Goal: Information Seeking & Learning: Learn about a topic

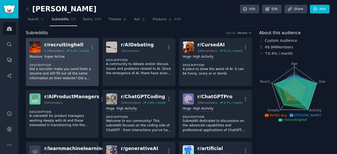
click at [61, 45] on div "r/ recruitinghell" at bounding box center [66, 45] width 45 height 7
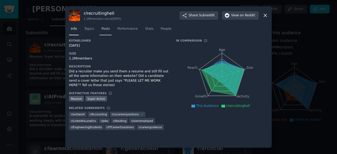
click at [108, 27] on span "Posts" at bounding box center [105, 29] width 8 height 5
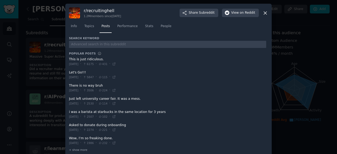
scroll to position [7, 0]
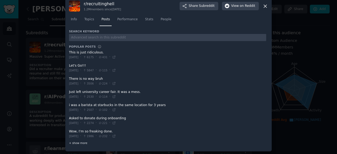
click at [77, 142] on span "+ show more" at bounding box center [78, 143] width 18 height 4
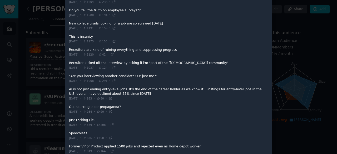
scroll to position [0, 0]
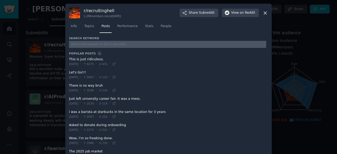
click at [96, 42] on input "text" at bounding box center [167, 44] width 197 height 7
drag, startPoint x: 98, startPoint y: 47, endPoint x: 57, endPoint y: 40, distance: 41.5
paste input "Computer Science Grads Struggle to Find Jobs in the A.I. Age"
type input "Computer Science Grads Struggle to Find Jobs in the A.I. Age"
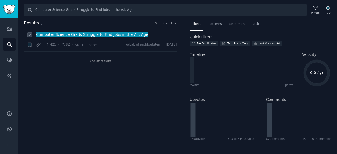
click at [65, 35] on span "Computer Science Grads Struggle to Find Jobs in the A.I. Age" at bounding box center [92, 34] width 113 height 4
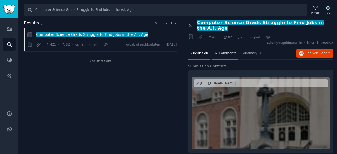
click at [222, 51] on span "82 Comments" at bounding box center [225, 53] width 23 height 5
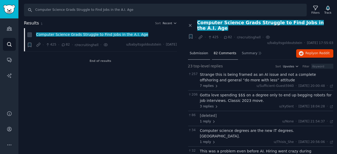
click at [198, 51] on span "Submission" at bounding box center [199, 53] width 18 height 5
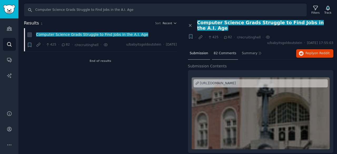
click at [218, 51] on span "82 Comments" at bounding box center [225, 53] width 23 height 5
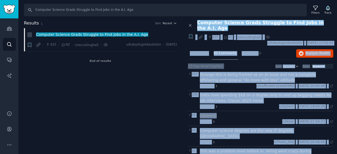
drag, startPoint x: 233, startPoint y: 142, endPoint x: 197, endPoint y: 19, distance: 127.9
copy div "Computer Science Grads Struggle to Find Jobs in the A.I. Age + · · 425 · 82 · r…"
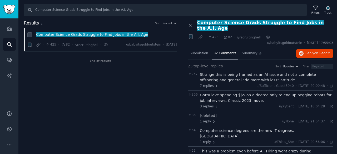
click at [161, 96] on div "Results 1 Sort Recent + Computer Science Grads Struggle to Find Jobs in the A.I…" at bounding box center [104, 87] width 160 height 134
click at [201, 35] on icon at bounding box center [200, 37] width 5 height 5
click at [38, 45] on icon at bounding box center [38, 44] width 5 height 5
click at [60, 94] on div "Results 1 Sort Recent Reddit link submission Bookmark this conversation + Compu…" at bounding box center [104, 87] width 160 height 134
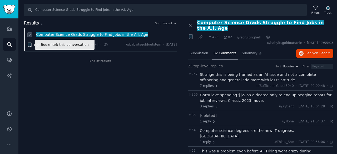
click at [29, 46] on icon "button" at bounding box center [29, 45] width 3 height 4
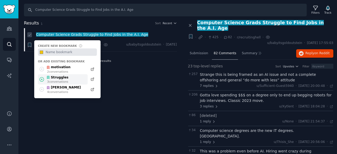
click at [42, 79] on icon at bounding box center [42, 80] width 6 height 6
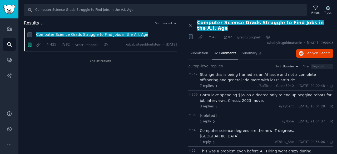
click at [128, 73] on div "Results 1 Sort Recent Reddit link submission Bookmark this conversation Compute…" at bounding box center [104, 87] width 160 height 134
click at [11, 59] on icon "Sidebar" at bounding box center [10, 60] width 6 height 6
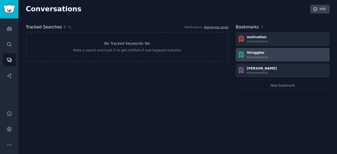
click at [249, 57] on div "4 conversation s" at bounding box center [257, 57] width 21 height 4
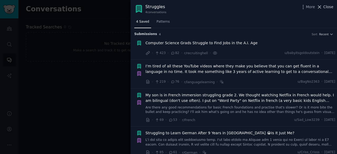
click at [322, 6] on icon at bounding box center [320, 7] width 6 height 6
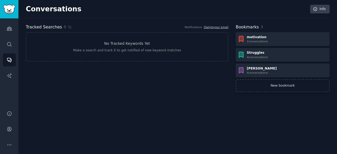
click at [276, 86] on link "New bookmark" at bounding box center [283, 85] width 94 height 13
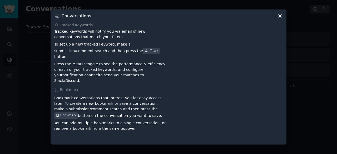
click at [280, 17] on icon at bounding box center [280, 16] width 6 height 6
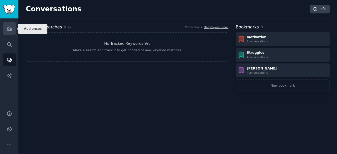
click at [9, 29] on icon "Sidebar" at bounding box center [9, 29] width 5 height 4
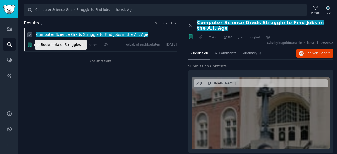
click at [30, 43] on icon "button" at bounding box center [29, 45] width 3 height 4
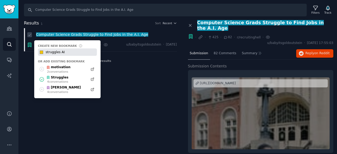
type input "struggles AI"
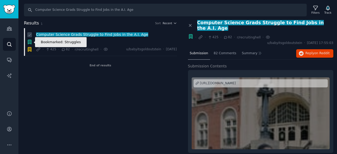
click at [29, 42] on icon "button" at bounding box center [29, 42] width 3 height 4
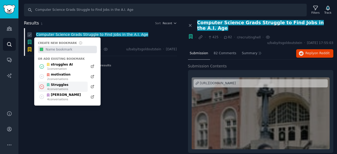
click at [40, 86] on icon at bounding box center [42, 87] width 6 height 6
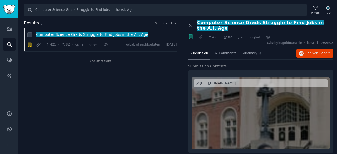
click at [126, 91] on div "Results 1 Sort Recent Bookmarked: Struggles Computer Science Grads Struggle to …" at bounding box center [104, 87] width 160 height 134
click at [191, 23] on icon at bounding box center [190, 25] width 5 height 5
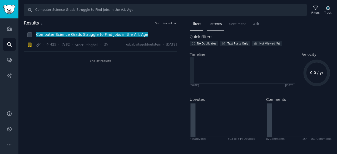
click at [213, 24] on span "Patterns" at bounding box center [214, 24] width 13 height 5
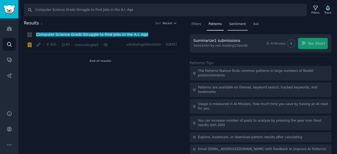
click at [232, 24] on span "Sentiment" at bounding box center [237, 24] width 17 height 5
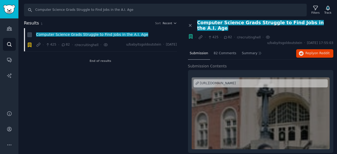
click at [109, 83] on div "Results 1 Sort Recent Bookmarked: Struggles Computer Science Grads Struggle to …" at bounding box center [104, 87] width 160 height 134
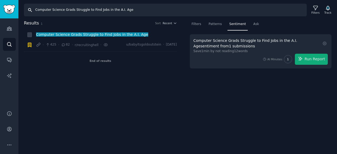
click at [60, 9] on input "Computer Science Grads Struggle to Find Jobs in the A.I. Age" at bounding box center [165, 10] width 283 height 13
paste input "AI Hiring Tools Are Ignoring Qualified Candidates, Expert Says"
type input "AI Hiring Tools Are Ignoring Qualified Candidates, Expert Says"
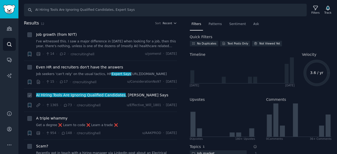
click at [58, 97] on span "AI Hiring Tools Are Ignoring Qualified Candidates" at bounding box center [81, 95] width 90 height 4
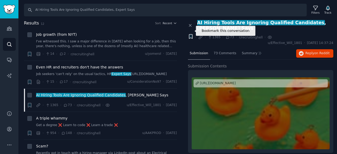
click at [191, 34] on icon "button" at bounding box center [190, 36] width 3 height 4
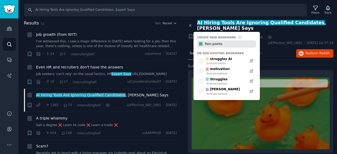
type input "Pain points"
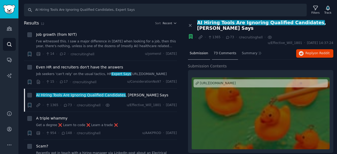
click at [220, 51] on span "73 Comments" at bounding box center [225, 53] width 23 height 5
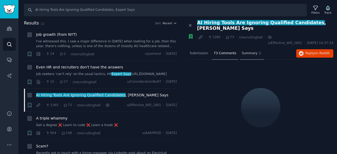
click at [244, 51] on span "Summary" at bounding box center [250, 53] width 16 height 5
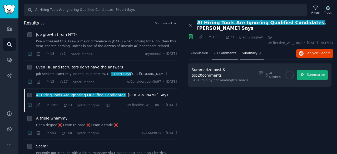
click at [216, 51] on span "73 Comments" at bounding box center [225, 53] width 23 height 5
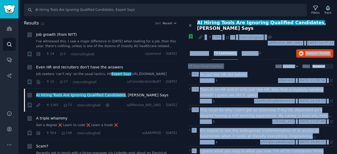
drag, startPoint x: 326, startPoint y: 147, endPoint x: 197, endPoint y: 26, distance: 177.1
copy div "· · 1365 · 73 · r/recruitinghell · u/Effective_Will_1801 · Sun 17/08/2025, 14:3…"
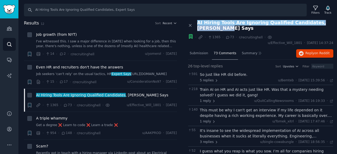
drag, startPoint x: 198, startPoint y: 22, endPoint x: 331, endPoint y: 23, distance: 133.2
click at [331, 23] on span "AI Hiring Tools Are Ignoring Qualified Candidates , Expert Says" at bounding box center [265, 25] width 136 height 11
copy span "AI Hiring Tools Are Ignoring Qualified Candidates , Expert Says"
click at [94, 10] on input "AI Hiring Tools Are Ignoring Qualified Candidates, Expert Says" at bounding box center [165, 10] width 283 height 13
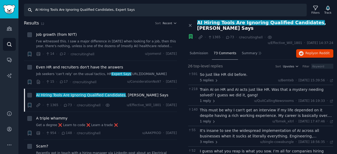
click at [94, 10] on input "AI Hiring Tools Are Ignoring Qualified Candidates, Expert Says" at bounding box center [165, 10] width 283 height 13
paste input "is not just ending entry-level jobs. It's the end of the career ladder as we kn…"
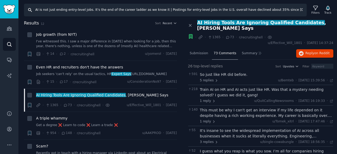
type input "AI is not just ending entry-level jobs. It's the end of the career ladder as we…"
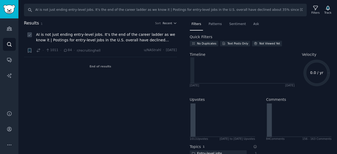
click at [88, 34] on span "AI is not just ending entry-level jobs. It's the end of the career ladder as we…" at bounding box center [106, 37] width 141 height 11
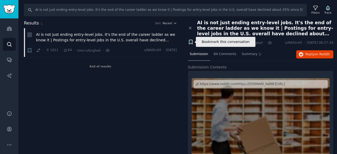
click at [192, 39] on icon "button" at bounding box center [191, 42] width 6 height 6
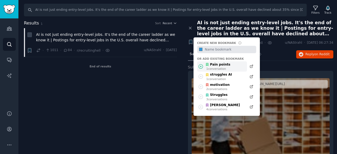
click at [217, 63] on div "Pain points" at bounding box center [217, 64] width 25 height 5
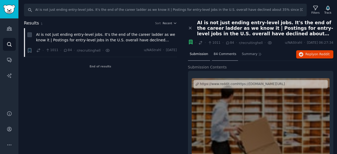
click at [223, 54] on span "84 Comments" at bounding box center [225, 54] width 23 height 5
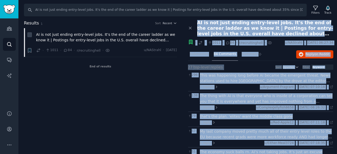
drag, startPoint x: 322, startPoint y: 146, endPoint x: 195, endPoint y: 23, distance: 176.4
copy div "AI is not just ending entry-level jobs. It's the end of the career ladder as we…"
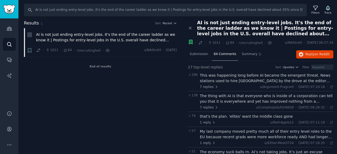
click at [64, 96] on div "Results 1 Sort Recent + AI is not just ending entry-level jobs. It's the end of…" at bounding box center [104, 87] width 160 height 134
click at [10, 27] on icon "Sidebar" at bounding box center [9, 29] width 5 height 4
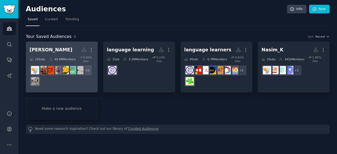
click at [59, 61] on div "49.9M Members" at bounding box center [62, 59] width 27 height 7
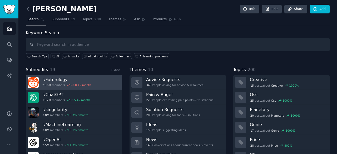
click at [53, 79] on h3 "r/ Futurology" at bounding box center [66, 80] width 49 height 6
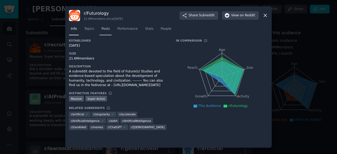
click at [106, 29] on span "Posts" at bounding box center [105, 29] width 8 height 5
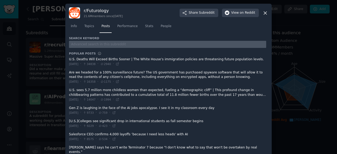
click at [109, 45] on input "text" at bounding box center [167, 44] width 197 height 7
type input "AI"
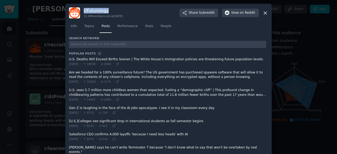
drag, startPoint x: 110, startPoint y: 11, endPoint x: 84, endPoint y: 8, distance: 26.2
click at [84, 8] on h3 "r/ Futurology" at bounding box center [103, 11] width 39 height 6
copy h3 "r/ Futurology"
click at [263, 13] on icon at bounding box center [265, 13] width 6 height 6
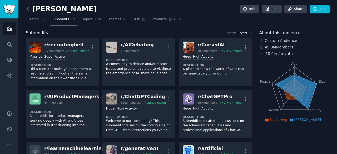
click at [249, 32] on icon "button" at bounding box center [250, 33] width 4 height 4
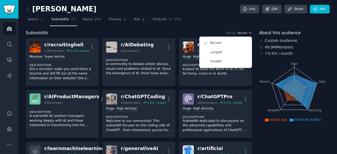
click at [249, 32] on icon "button" at bounding box center [250, 33] width 4 height 4
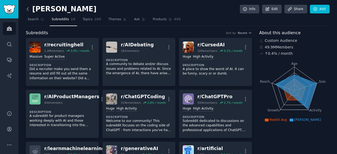
click at [29, 10] on icon at bounding box center [28, 9] width 6 height 6
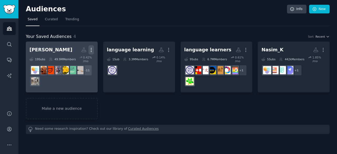
click at [92, 49] on icon "button" at bounding box center [91, 50] width 6 height 6
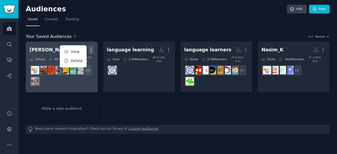
click at [92, 49] on icon "button" at bounding box center [91, 50] width 6 height 6
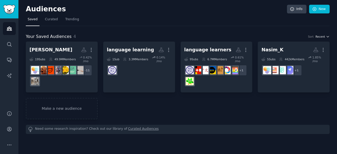
click at [328, 36] on icon "button" at bounding box center [328, 37] width 4 height 4
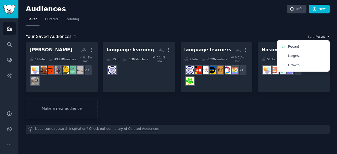
click at [328, 36] on icon "button" at bounding box center [328, 37] width 4 height 4
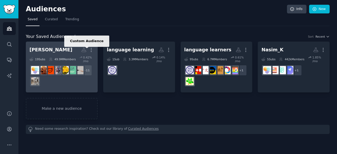
click at [83, 51] on icon at bounding box center [84, 50] width 6 height 6
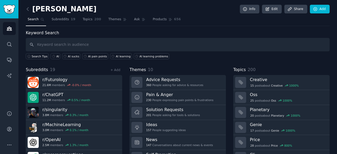
click at [44, 9] on h2 "Ali Yar" at bounding box center [61, 9] width 71 height 8
click at [254, 10] on link "Info" at bounding box center [249, 9] width 19 height 9
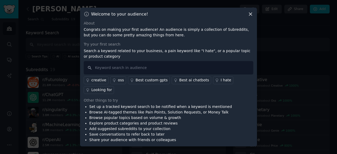
click at [250, 17] on icon at bounding box center [251, 14] width 6 height 6
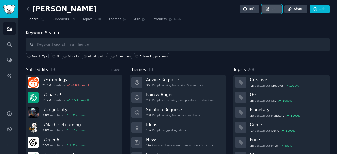
click at [272, 10] on link "Edit" at bounding box center [272, 9] width 20 height 9
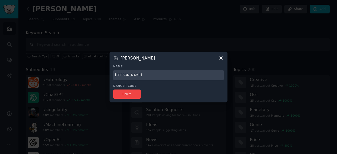
click at [222, 57] on icon at bounding box center [220, 58] width 3 height 3
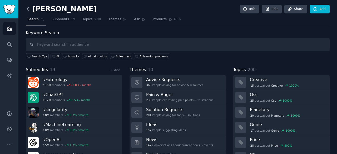
click at [27, 10] on icon at bounding box center [28, 9] width 6 height 6
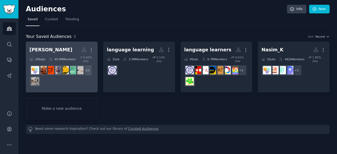
click at [37, 58] on div "19 Sub s" at bounding box center [37, 59] width 16 height 7
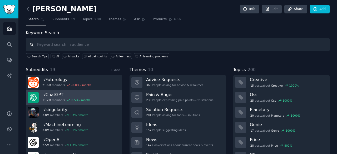
scroll to position [26, 0]
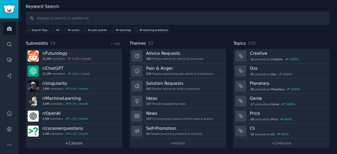
click at [76, 143] on link "+ 13 more" at bounding box center [74, 143] width 96 height 9
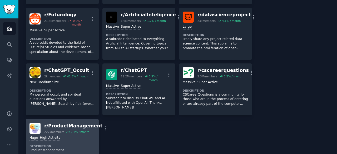
scroll to position [237, 0]
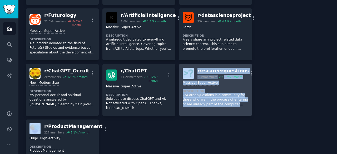
drag, startPoint x: 25, startPoint y: 121, endPoint x: 187, endPoint y: 64, distance: 171.8
click at [187, 64] on div "Ali Yar Info Edit Share Add Search Subreddits 19 Topics 200 Themes Ask Products…" at bounding box center [177, 95] width 318 height 665
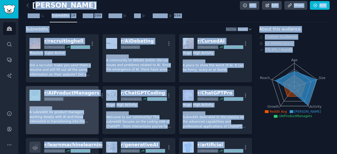
scroll to position [0, 0]
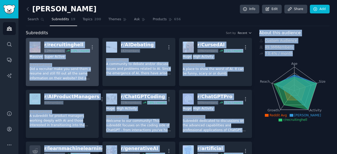
drag, startPoint x: 260, startPoint y: 130, endPoint x: 30, endPoint y: 42, distance: 246.0
copy div "r/ recruitinghell 1.2M members 3.0 % / month More Massive Super Active Descript…"
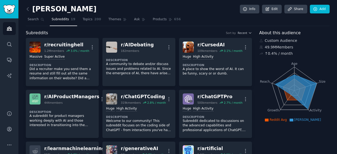
click at [34, 19] on span "Search" at bounding box center [33, 19] width 11 height 5
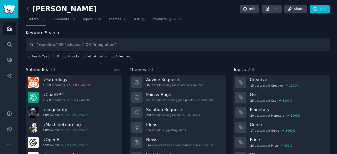
type input ""workflow" OR "adoption" OR "integration""
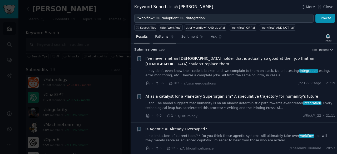
click at [158, 36] on span "Patterns" at bounding box center [161, 36] width 13 height 5
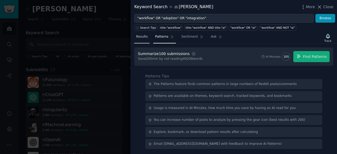
click at [143, 36] on span "Results" at bounding box center [142, 36] width 12 height 5
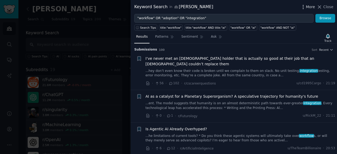
click at [306, 5] on icon "button" at bounding box center [303, 7] width 6 height 6
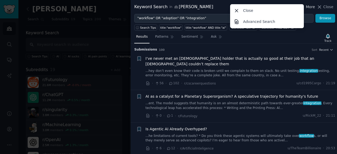
click at [309, 6] on span "More" at bounding box center [310, 7] width 9 height 6
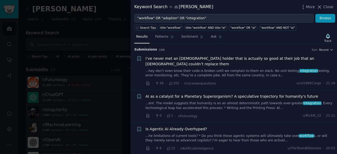
drag, startPoint x: 321, startPoint y: 7, endPoint x: 121, endPoint y: 10, distance: 200.3
click at [321, 7] on icon at bounding box center [319, 7] width 3 height 3
click at [321, 7] on link "Add" at bounding box center [320, 9] width 20 height 9
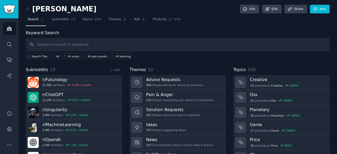
click at [115, 7] on div "Ali Yar Info Edit Share Add" at bounding box center [178, 10] width 304 height 11
click at [269, 8] on icon at bounding box center [267, 8] width 3 height 3
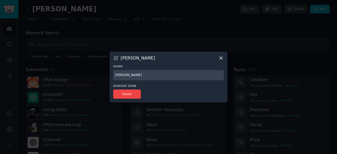
click at [221, 59] on icon at bounding box center [221, 58] width 6 height 6
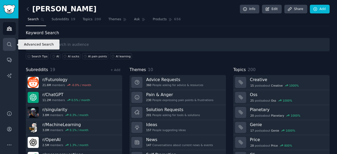
click at [7, 44] on icon "Sidebar" at bounding box center [10, 45] width 6 height 6
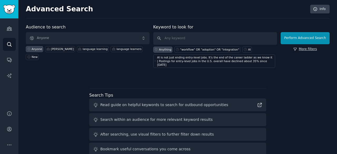
click at [303, 50] on link "More filters" at bounding box center [305, 49] width 24 height 5
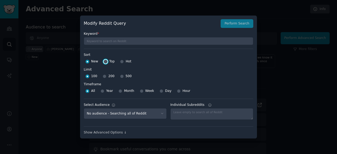
click at [104, 61] on input "Top" at bounding box center [106, 62] width 4 height 4
radio input "true"
click at [118, 92] on input "Month" at bounding box center [120, 91] width 4 height 4
radio input "true"
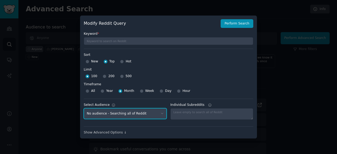
click at [147, 114] on select "No audience - Searching all of Reddit Ali Yar - 19 Subreddits Nasim_K - 5 Subre…" at bounding box center [125, 113] width 83 height 11
select select "c3717962f5"
click at [84, 108] on select "No audience - Searching all of Reddit Ali Yar - 19 Subreddits Nasim_K - 5 Subre…" at bounding box center [125, 113] width 83 height 11
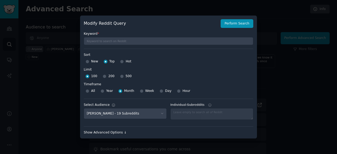
click at [115, 132] on div "Show Advanced Options ↓" at bounding box center [168, 132] width 169 height 5
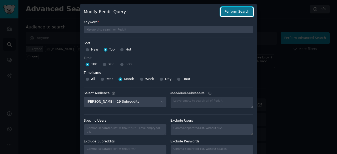
click at [229, 12] on button "Perform Search" at bounding box center [237, 11] width 33 height 9
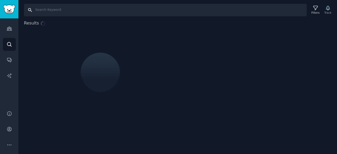
click at [60, 12] on input "Search" at bounding box center [165, 10] width 283 height 13
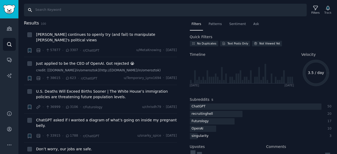
paste input ""workflow" OR "adoption" OR "integration""
type input ""workflow" OR "adoption" OR "integration""
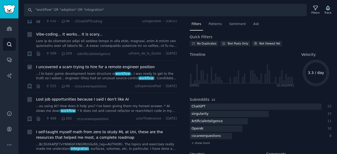
scroll to position [421, 0]
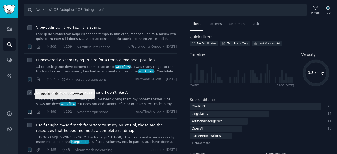
click at [29, 110] on icon "button" at bounding box center [29, 112] width 3 height 4
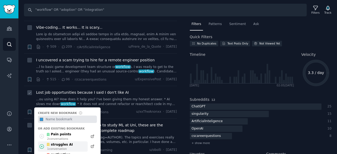
click at [60, 142] on div "struggles AI" at bounding box center [59, 144] width 27 height 5
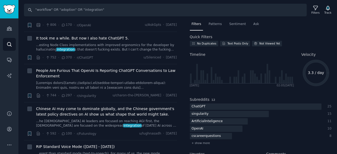
scroll to position [211, 0]
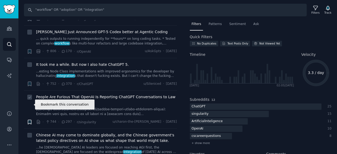
click at [31, 120] on icon "button" at bounding box center [29, 122] width 3 height 4
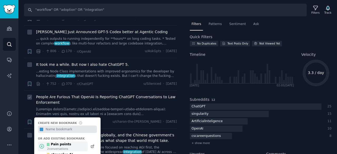
click at [62, 142] on div "Pain points" at bounding box center [58, 144] width 25 height 5
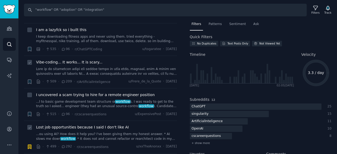
scroll to position [395, 0]
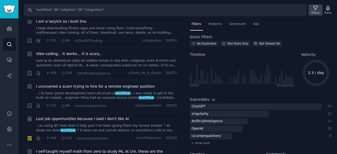
click at [317, 10] on icon at bounding box center [316, 8] width 6 height 6
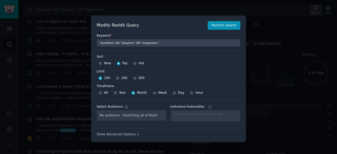
select select "c3717962f5"
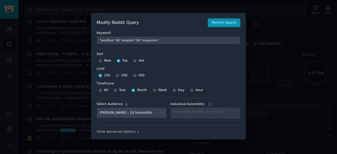
scroll to position [4, 0]
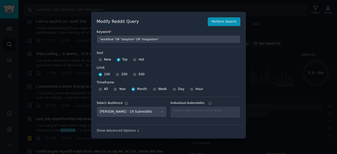
click at [280, 28] on div at bounding box center [168, 77] width 337 height 154
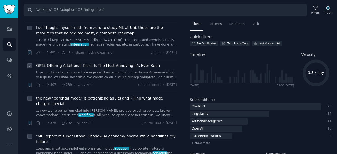
scroll to position [526, 0]
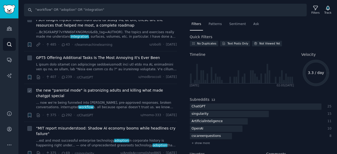
click at [27, 100] on li "Bookmark this conversation + the new "parental mode" is patronizing adults and …" at bounding box center [100, 103] width 153 height 38
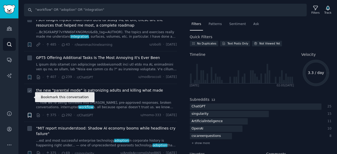
click at [28, 113] on icon "button" at bounding box center [29, 115] width 3 height 4
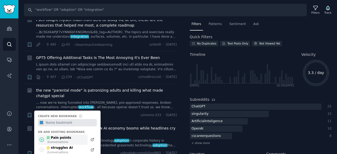
click at [67, 136] on div "Pain points" at bounding box center [58, 138] width 25 height 5
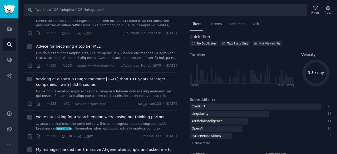
scroll to position [711, 0]
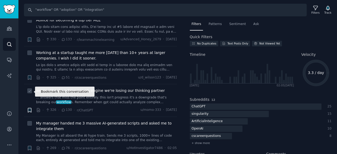
click at [30, 108] on icon "button" at bounding box center [29, 110] width 3 height 4
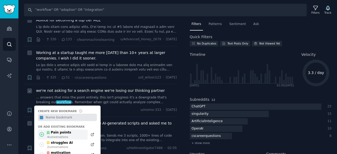
click at [56, 130] on div "Pain points" at bounding box center [58, 132] width 25 height 5
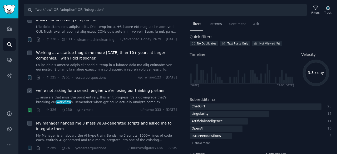
scroll to position [737, 0]
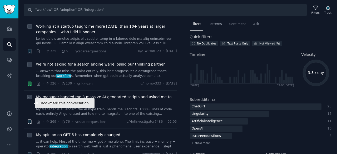
click at [30, 120] on icon "button" at bounding box center [29, 122] width 3 height 4
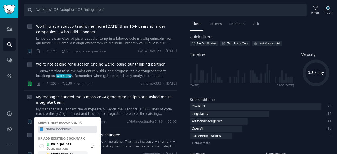
scroll to position [763, 0]
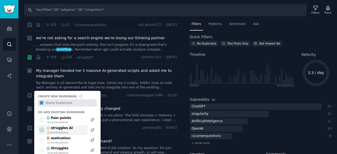
click at [65, 126] on div "struggles AI" at bounding box center [59, 128] width 27 height 5
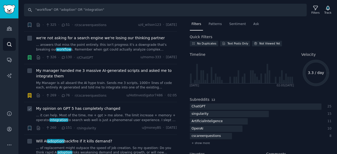
scroll to position [789, 0]
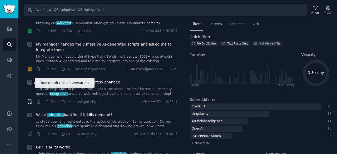
click at [30, 99] on icon "button" at bounding box center [29, 101] width 3 height 4
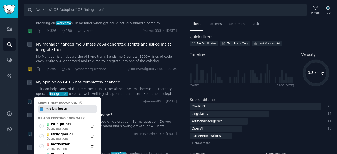
type input "motivation AI"
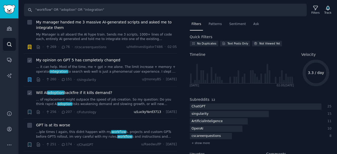
scroll to position [842, 0]
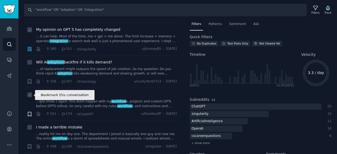
click at [31, 112] on icon "button" at bounding box center [29, 114] width 3 height 4
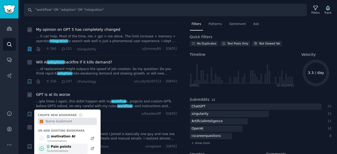
click at [65, 144] on div "Pain points" at bounding box center [58, 146] width 25 height 5
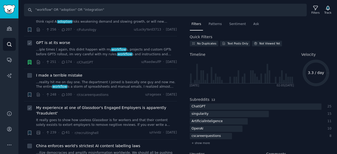
scroll to position [895, 0]
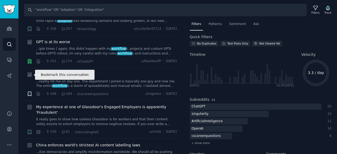
click at [30, 92] on icon "button" at bounding box center [29, 94] width 3 height 4
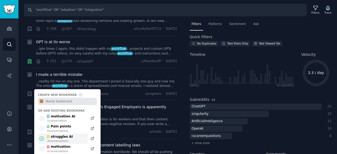
click at [61, 134] on div "struggles AI" at bounding box center [59, 136] width 27 height 5
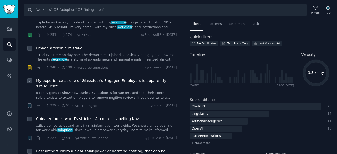
scroll to position [947, 0]
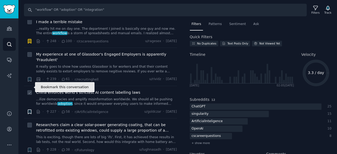
click at [30, 110] on icon "button" at bounding box center [29, 112] width 3 height 4
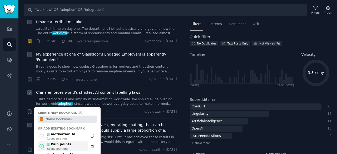
click at [58, 142] on div "Pain points" at bounding box center [58, 144] width 25 height 5
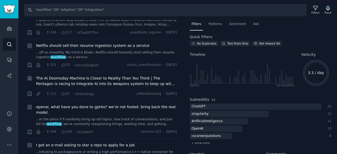
scroll to position [1105, 0]
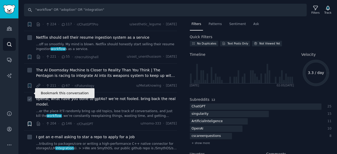
click at [30, 122] on icon "button" at bounding box center [29, 124] width 3 height 4
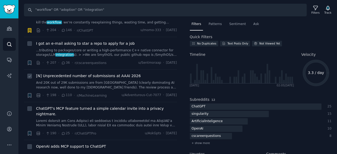
scroll to position [1211, 0]
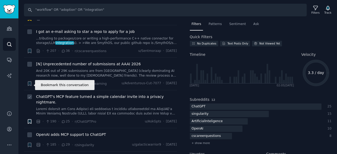
click at [28, 119] on icon "button" at bounding box center [29, 121] width 3 height 4
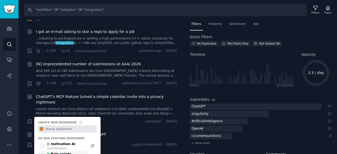
click at [56, 152] on div "Pain points" at bounding box center [58, 154] width 25 height 5
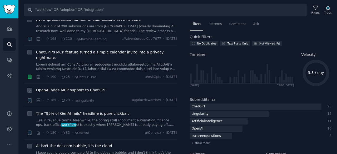
scroll to position [1263, 0]
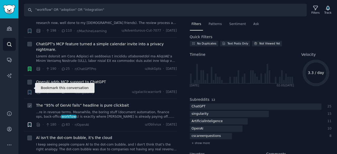
click at [29, 123] on icon "button" at bounding box center [29, 125] width 3 height 4
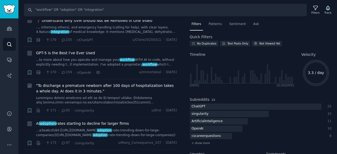
scroll to position [1421, 0]
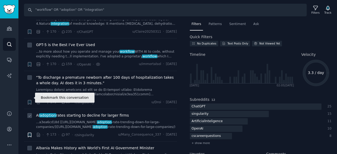
click at [30, 133] on icon "button" at bounding box center [29, 135] width 3 height 4
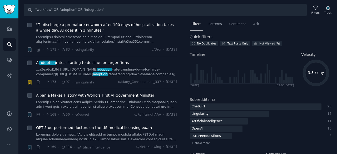
scroll to position [1500, 0]
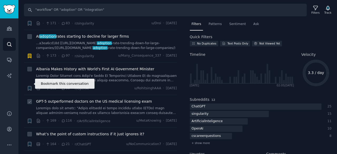
click at [30, 118] on icon "button" at bounding box center [30, 121] width 6 height 6
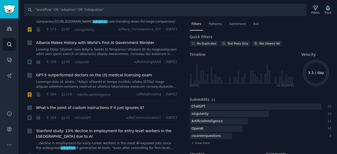
scroll to position [1553, 0]
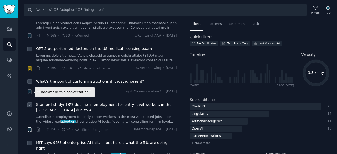
click at [30, 127] on icon "button" at bounding box center [29, 129] width 3 height 4
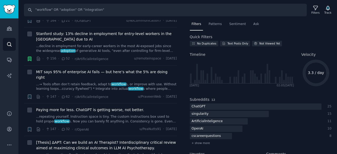
scroll to position [1632, 0]
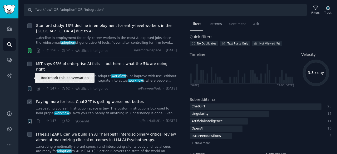
click at [29, 119] on icon "button" at bounding box center [29, 121] width 3 height 4
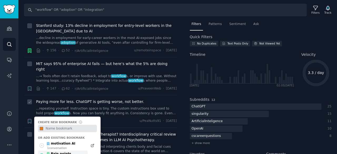
click at [62, 152] on div "Pain points" at bounding box center [58, 154] width 25 height 5
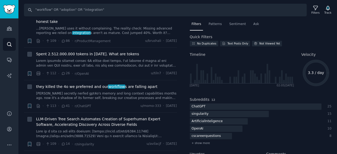
scroll to position [2079, 0]
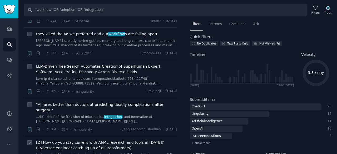
click at [30, 141] on icon at bounding box center [30, 143] width 4 height 4
checkbox input "true"
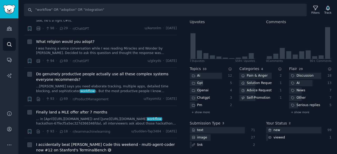
scroll to position [2526, 0]
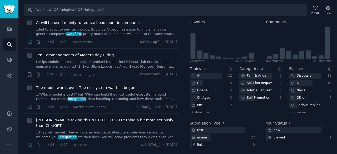
scroll to position [2763, 0]
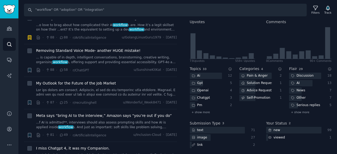
scroll to position [2868, 0]
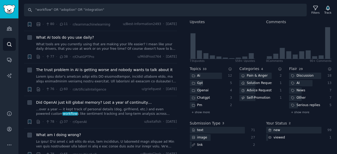
scroll to position [3211, 0]
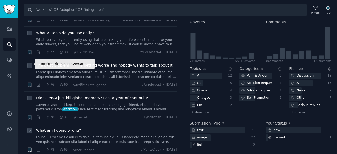
click at [30, 148] on icon "button" at bounding box center [29, 150] width 3 height 4
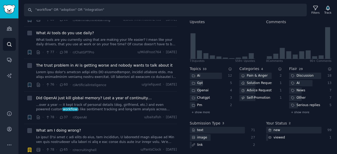
scroll to position [3221, 0]
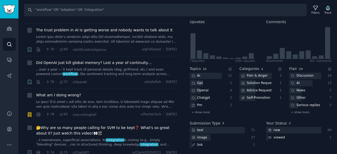
scroll to position [3274, 0]
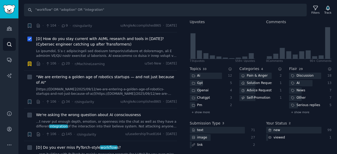
scroll to position [1826, 0]
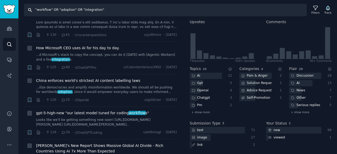
click at [83, 11] on input ""workflow" OR "adoption" OR "integration"" at bounding box center [165, 10] width 283 height 13
paste input "tools" OR "apps" OR "platforms"
type input ""tools" OR "apps" OR "platforms""
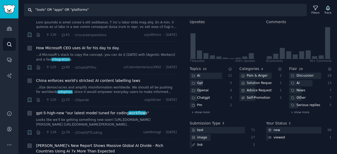
checkbox input "false"
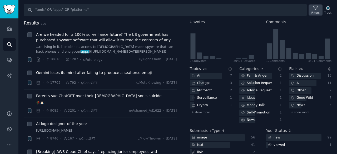
click at [319, 12] on div "Filters" at bounding box center [315, 13] width 8 height 4
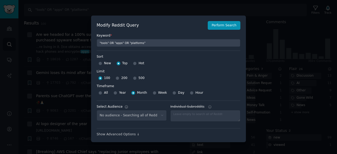
select select "c3717962f5"
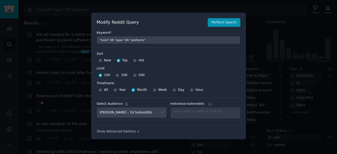
scroll to position [4, 0]
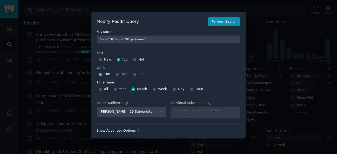
click at [124, 130] on div "Show Advanced Options ↓" at bounding box center [169, 130] width 144 height 5
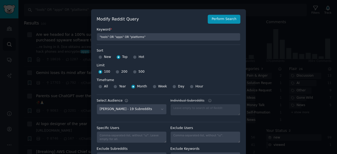
scroll to position [23, 0]
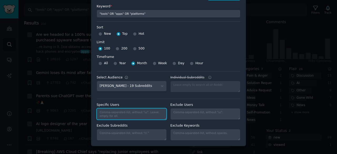
click at [129, 113] on textarea "Specific Users" at bounding box center [132, 114] width 70 height 12
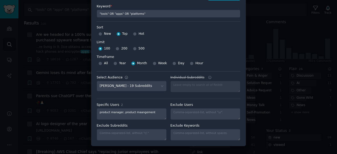
click at [151, 125] on label "Exclude Subreddits" at bounding box center [132, 125] width 70 height 5
click at [151, 129] on textarea "Exclude Subreddits" at bounding box center [132, 135] width 70 height 12
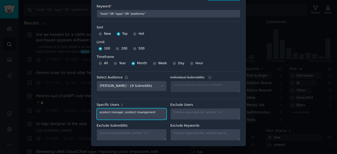
click at [136, 110] on textarea "product manager, product maangement" at bounding box center [132, 114] width 70 height 12
click at [147, 112] on textarea "product manager, product mangement" at bounding box center [132, 114] width 70 height 12
click at [0, 0] on span "management" at bounding box center [0, 0] width 0 height 0
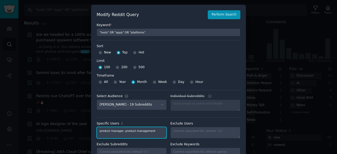
scroll to position [0, 0]
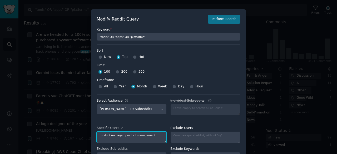
type textarea "product manager, product management"
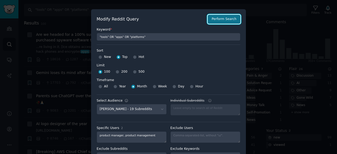
click at [226, 20] on button "Perform Search" at bounding box center [224, 19] width 33 height 9
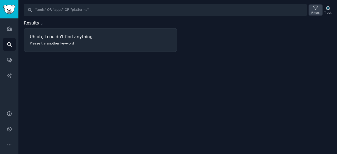
click at [316, 9] on icon at bounding box center [316, 8] width 6 height 6
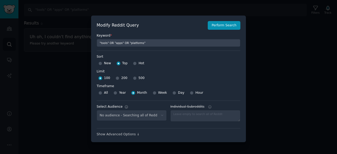
select select "c3717962f5"
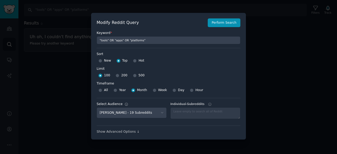
scroll to position [4, 0]
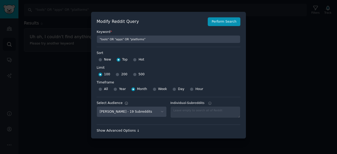
click at [130, 130] on div "Show Advanced Options ↓" at bounding box center [169, 130] width 144 height 5
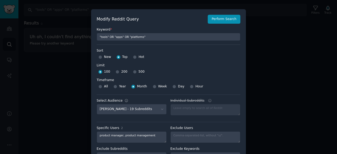
scroll to position [23, 0]
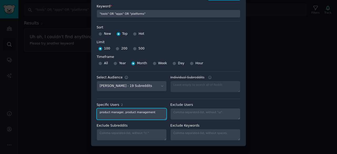
drag, startPoint x: 121, startPoint y: 113, endPoint x: 152, endPoint y: 117, distance: 31.8
click at [152, 117] on textarea "product manager, product management" at bounding box center [132, 114] width 70 height 12
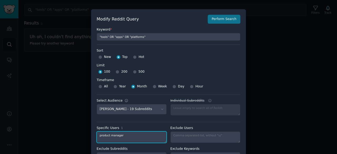
type textarea "product manager"
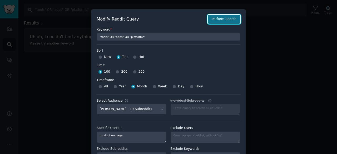
click at [228, 20] on button "Perform Search" at bounding box center [224, 19] width 33 height 9
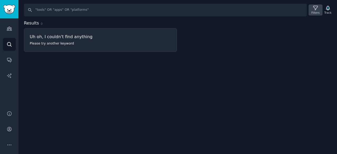
click at [321, 9] on div "Filters" at bounding box center [315, 9] width 14 height 11
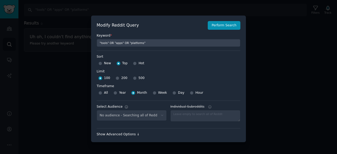
select select "c3717962f5"
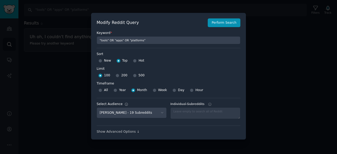
scroll to position [4, 0]
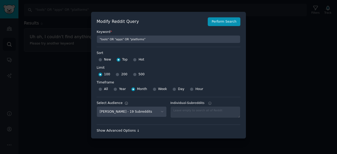
click at [130, 129] on div "Show Advanced Options ↓" at bounding box center [169, 130] width 144 height 5
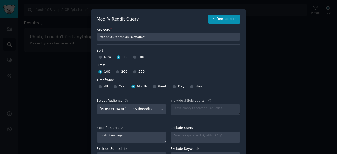
scroll to position [23, 0]
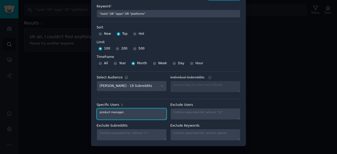
drag, startPoint x: 129, startPoint y: 114, endPoint x: 93, endPoint y: 112, distance: 36.4
click at [93, 112] on div "Modify Reddit Query Perform Search Keyword * "tools" OR "apps" OR "platforms" S…" at bounding box center [168, 66] width 155 height 160
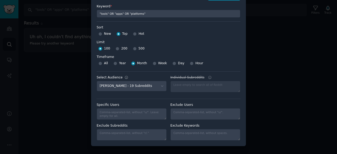
click at [93, 109] on div "Modify Reddit Query Perform Search Keyword * "tools" OR "apps" OR "platforms" S…" at bounding box center [168, 66] width 155 height 160
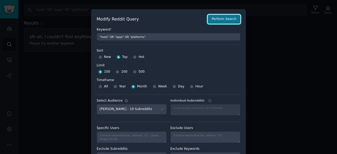
click at [216, 18] on button "Perform Search" at bounding box center [224, 19] width 33 height 9
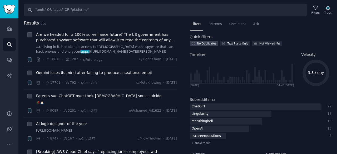
click at [197, 42] on div "No Duplicates" at bounding box center [206, 44] width 19 height 4
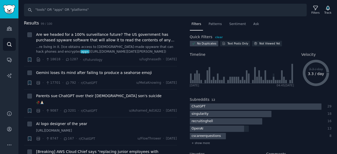
click at [295, 25] on nav "Filters Patterns Sentiment Ask" at bounding box center [261, 25] width 142 height 11
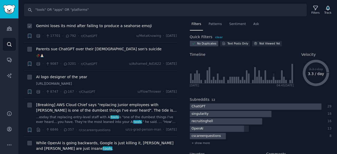
scroll to position [53, 0]
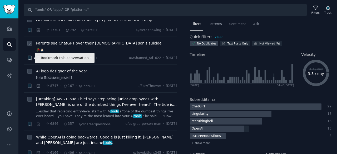
click at [30, 57] on icon "button" at bounding box center [29, 58] width 3 height 4
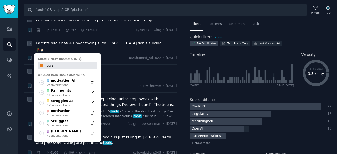
type input "fears"
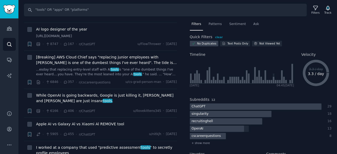
scroll to position [95, 0]
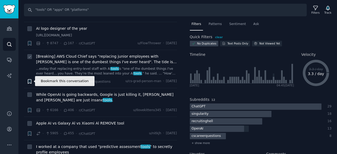
click at [31, 80] on icon "button" at bounding box center [29, 81] width 3 height 4
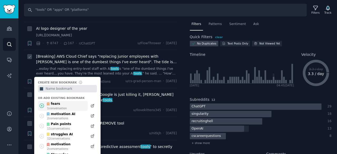
click at [59, 105] on div "fears" at bounding box center [56, 104] width 21 height 5
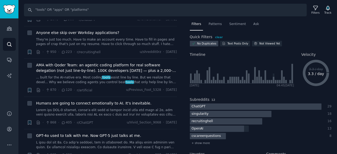
scroll to position [617, 0]
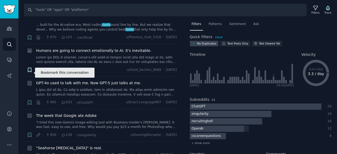
click at [29, 72] on icon "button" at bounding box center [29, 70] width 3 height 4
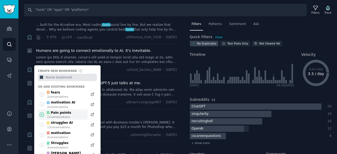
click at [57, 114] on div "Pain points" at bounding box center [58, 113] width 25 height 5
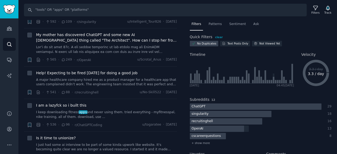
scroll to position [1117, 0]
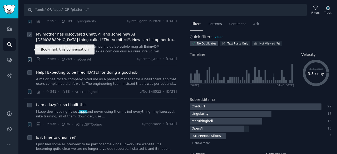
click at [31, 57] on icon "button" at bounding box center [29, 59] width 3 height 4
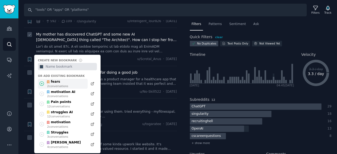
click at [61, 79] on div "fears" at bounding box center [57, 81] width 22 height 5
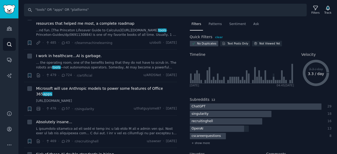
scroll to position [1433, 0]
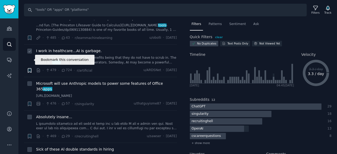
click at [29, 68] on icon "button" at bounding box center [29, 70] width 3 height 4
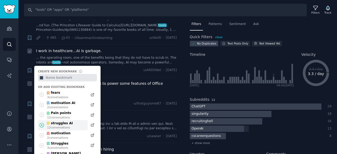
click at [61, 121] on div "struggles AI" at bounding box center [59, 123] width 27 height 5
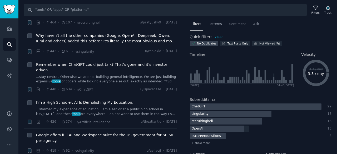
scroll to position [1643, 0]
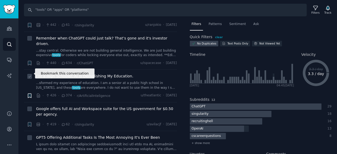
click at [30, 93] on icon "button" at bounding box center [29, 95] width 3 height 4
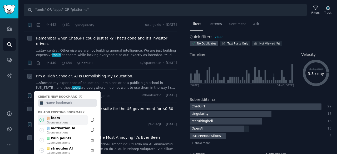
click at [59, 116] on div "fears" at bounding box center [57, 118] width 22 height 5
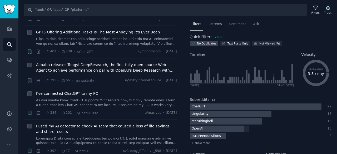
scroll to position [1775, 0]
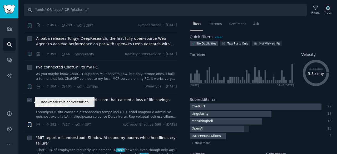
click at [29, 123] on icon "button" at bounding box center [29, 125] width 3 height 4
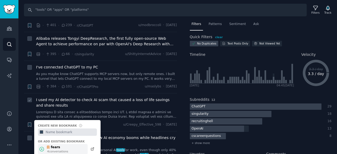
click at [57, 145] on div "fears" at bounding box center [57, 147] width 22 height 5
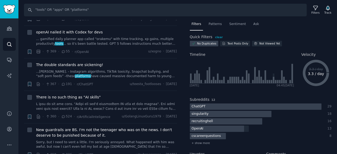
scroll to position [1959, 0]
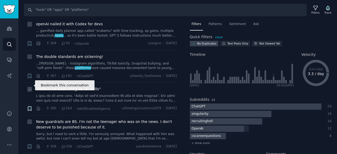
click at [31, 106] on icon "button" at bounding box center [29, 108] width 3 height 4
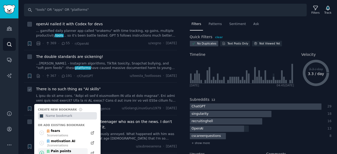
click at [62, 149] on div "Pain points" at bounding box center [58, 151] width 25 height 5
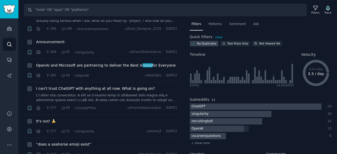
scroll to position [2406, 0]
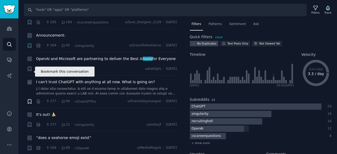
click at [29, 99] on icon "button" at bounding box center [29, 101] width 3 height 4
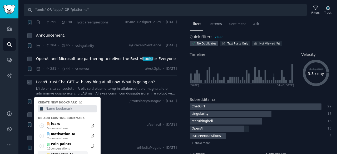
click at [61, 152] on div "struggles AI" at bounding box center [59, 154] width 27 height 5
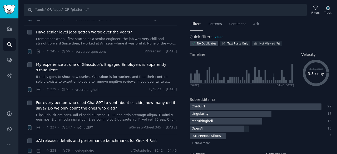
scroll to position [2765, 0]
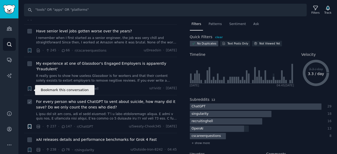
click at [31, 124] on icon "button" at bounding box center [29, 126] width 3 height 4
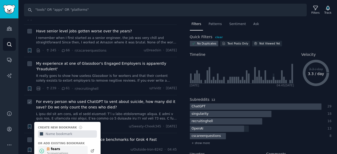
click at [65, 147] on div "fears" at bounding box center [57, 149] width 22 height 5
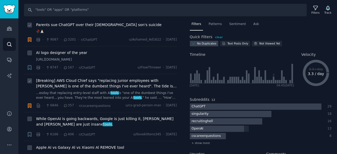
scroll to position [0, 0]
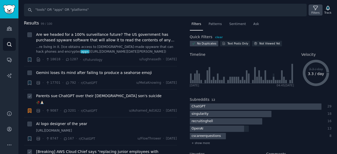
click at [313, 11] on div "Filters" at bounding box center [315, 13] width 8 height 4
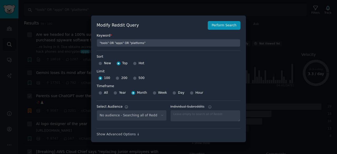
select select "c3717962f5"
click at [114, 92] on input "Year" at bounding box center [115, 93] width 4 height 4
radio input "true"
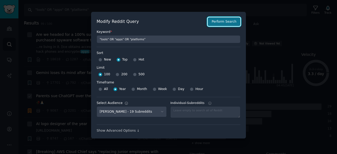
click at [224, 19] on button "Perform Search" at bounding box center [224, 21] width 33 height 9
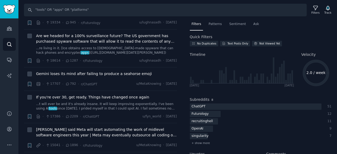
scroll to position [158, 0]
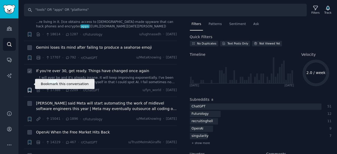
click at [31, 88] on icon "button" at bounding box center [29, 90] width 3 height 4
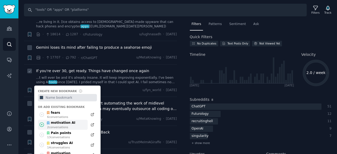
click at [63, 121] on div "motivation AI" at bounding box center [60, 123] width 29 height 5
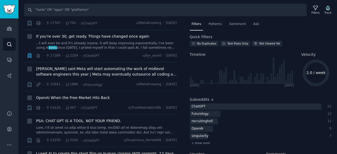
scroll to position [184, 0]
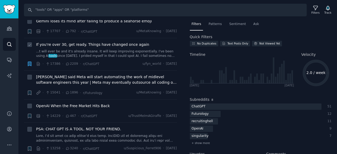
click at [30, 62] on icon "button" at bounding box center [29, 64] width 3 height 4
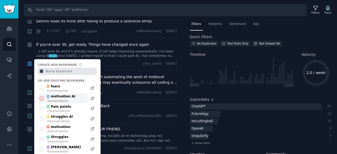
click at [42, 96] on icon at bounding box center [42, 99] width 6 height 6
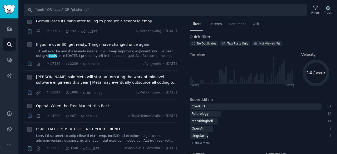
click at [177, 78] on div "Results 100 + Grok has called Elon Musk a "Hypocrite" in latest Billionaire Sma…" at bounding box center [104, 87] width 160 height 134
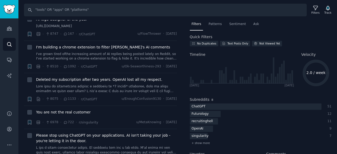
scroll to position [605, 0]
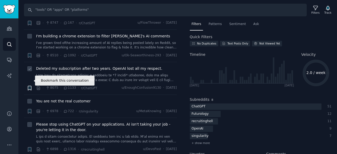
click at [30, 86] on icon "button" at bounding box center [29, 88] width 3 height 4
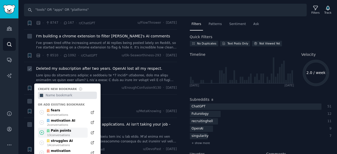
click at [62, 128] on div "Pain points" at bounding box center [58, 130] width 25 height 5
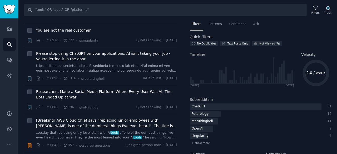
scroll to position [684, 0]
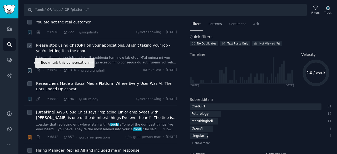
click at [30, 68] on icon "button" at bounding box center [29, 70] width 3 height 4
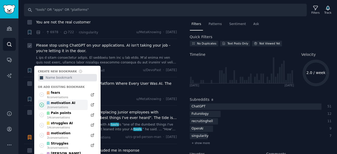
click at [66, 101] on div "motivation AI" at bounding box center [60, 103] width 29 height 5
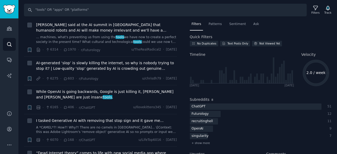
scroll to position [895, 0]
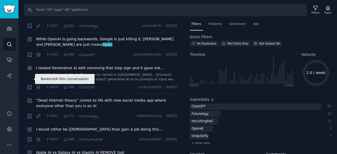
click at [31, 85] on icon "button" at bounding box center [29, 87] width 3 height 4
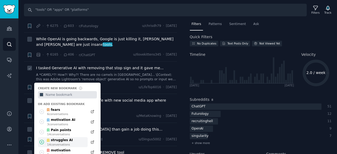
click at [67, 138] on div "struggles AI" at bounding box center [59, 140] width 27 height 5
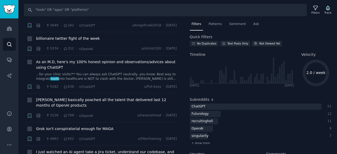
scroll to position [1053, 0]
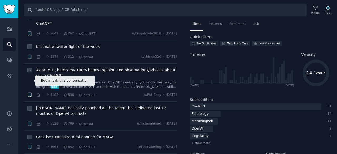
click at [28, 93] on icon "button" at bounding box center [29, 95] width 3 height 4
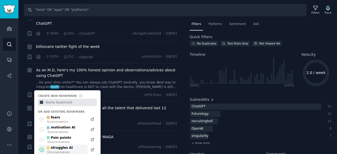
click at [69, 145] on div "struggles AI 15 conversation s" at bounding box center [63, 150] width 50 height 10
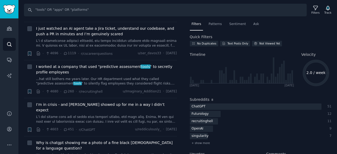
scroll to position [1211, 0]
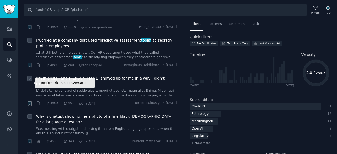
click at [29, 101] on icon "button" at bounding box center [29, 103] width 3 height 4
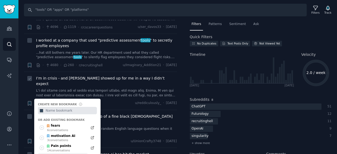
click at [67, 154] on div "struggles AI" at bounding box center [59, 156] width 27 height 5
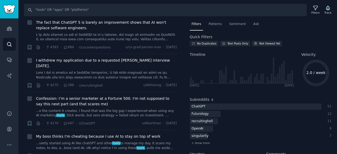
scroll to position [1447, 0]
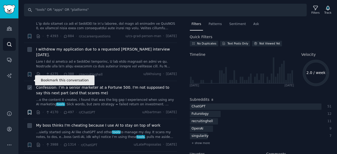
click at [31, 110] on icon "button" at bounding box center [29, 112] width 3 height 4
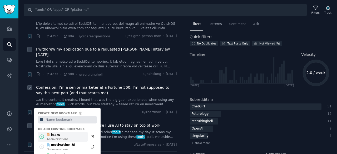
click at [65, 137] on div "6 conversation s" at bounding box center [57, 139] width 21 height 4
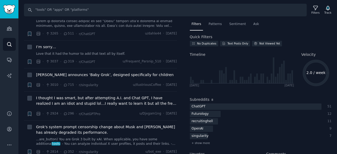
scroll to position [1947, 0]
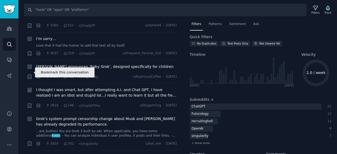
drag, startPoint x: 29, startPoint y: 74, endPoint x: 26, endPoint y: 74, distance: 3.7
click at [29, 103] on icon "button" at bounding box center [30, 106] width 6 height 6
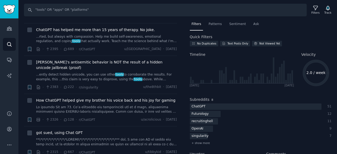
scroll to position [2658, 0]
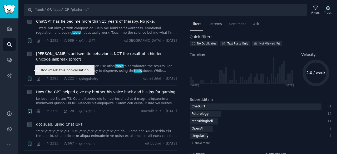
click at [30, 109] on icon "button" at bounding box center [29, 111] width 3 height 4
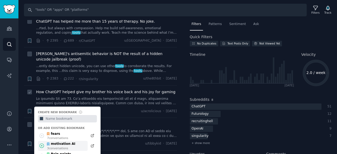
click at [63, 142] on div "motivation AI" at bounding box center [60, 144] width 29 height 5
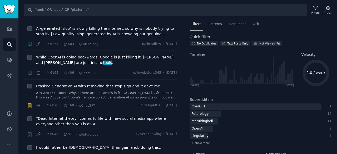
scroll to position [822, 0]
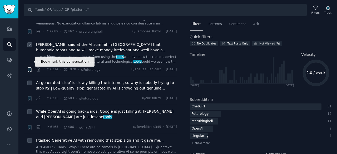
click at [28, 67] on icon "button" at bounding box center [29, 69] width 3 height 4
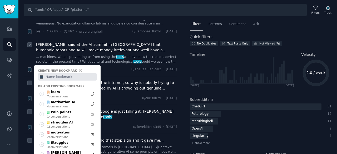
click at [29, 67] on div "+ Create new bookmark #34495e Or add existing bookmark fears 7 conversation s m…" at bounding box center [30, 70] width 6 height 6
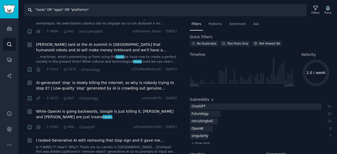
drag, startPoint x: 94, startPoint y: 10, endPoint x: 32, endPoint y: 13, distance: 62.9
click at [32, 13] on input ""tools" OR "apps" OR "platforms"" at bounding box center [165, 10] width 283 height 13
paste input "AI" OR "ChatGPT" OR "Claude" OR "LLM"
type input ""AI" OR "ChatGPT" OR "Claude" OR "LLM""
click at [244, 10] on input ""AI" OR "ChatGPT" OR "Claude" OR "LLM"" at bounding box center [165, 10] width 283 height 13
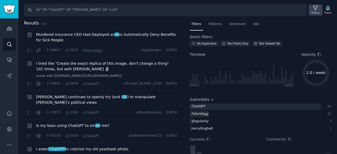
click at [313, 13] on div "Filters" at bounding box center [315, 13] width 8 height 4
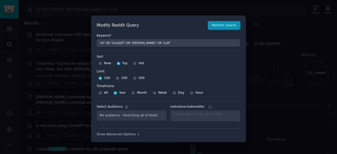
select select "c3717962f5"
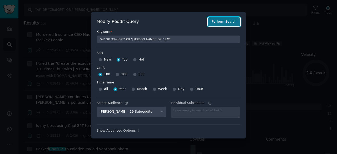
click at [220, 23] on button "Perform Search" at bounding box center [224, 21] width 33 height 9
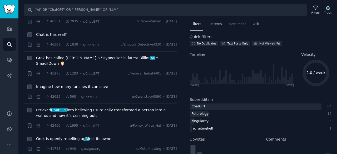
scroll to position [211, 0]
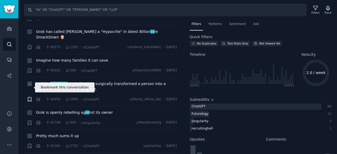
click at [31, 97] on icon "button" at bounding box center [29, 99] width 3 height 4
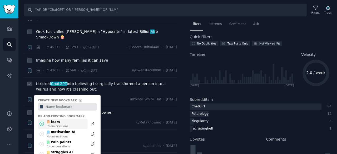
click at [63, 120] on div "fears" at bounding box center [57, 122] width 22 height 5
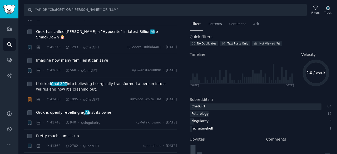
click at [179, 103] on div "Results 100 + Murdered Insurance CEO Had Deployed an AI to Automatically Deny B…" at bounding box center [104, 87] width 160 height 134
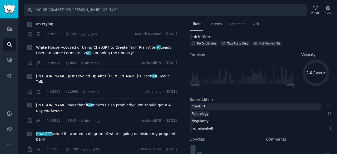
scroll to position [526, 0]
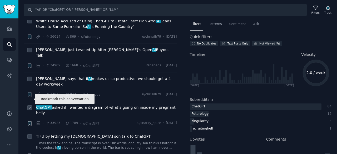
click at [29, 121] on icon "button" at bounding box center [29, 123] width 3 height 4
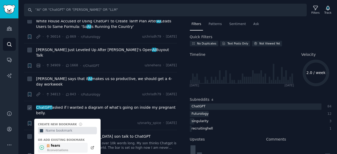
click at [65, 143] on div "fears" at bounding box center [57, 145] width 22 height 5
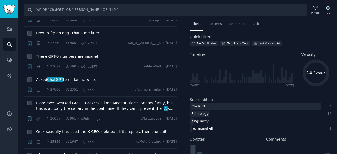
scroll to position [974, 0]
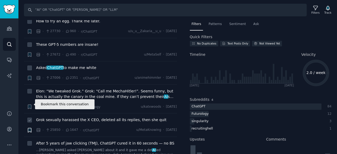
click at [28, 128] on icon "button" at bounding box center [29, 130] width 3 height 4
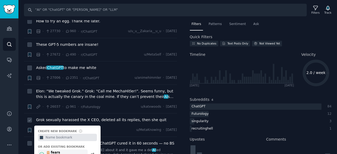
click at [68, 149] on div "fears 9 conversation s" at bounding box center [63, 154] width 50 height 10
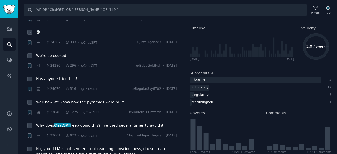
scroll to position [1237, 0]
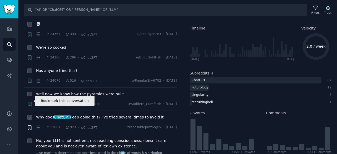
click at [30, 125] on icon "button" at bounding box center [29, 127] width 3 height 4
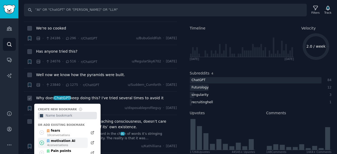
scroll to position [1263, 0]
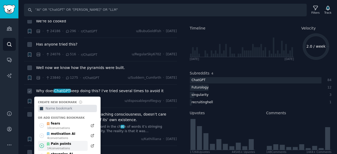
click at [64, 142] on div "Pain points" at bounding box center [58, 144] width 25 height 5
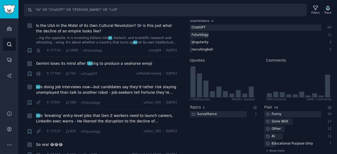
scroll to position [2447, 0]
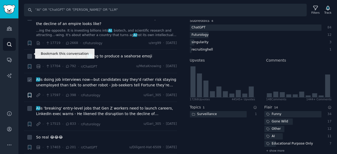
click at [30, 93] on icon "button" at bounding box center [29, 95] width 3 height 4
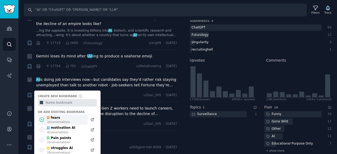
click at [59, 120] on div "10 conversation s" at bounding box center [58, 122] width 23 height 4
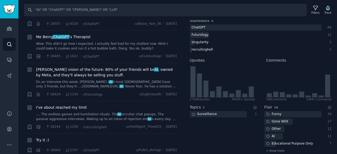
scroll to position [2143, 0]
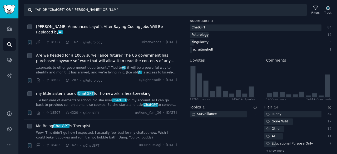
click at [63, 10] on input ""AI" OR "ChatGPT" OR "Claude" OR "LLM"" at bounding box center [165, 10] width 283 height 13
paste input "workflow" OR "AI productivity" OR "AI customer research" r/artificial"
type input ""AI workflow" OR "AI productivity" OR "AI customer research" r/artificial"
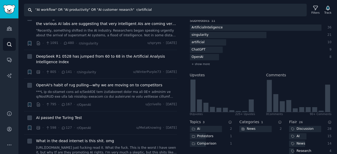
scroll to position [79, 0]
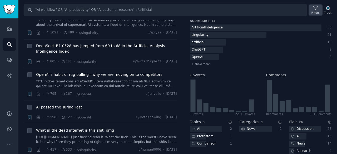
click at [317, 10] on icon at bounding box center [316, 8] width 6 height 6
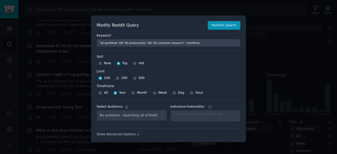
select select "c3717962f5"
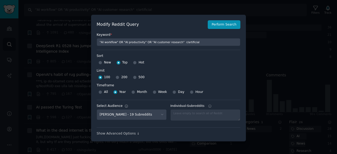
scroll to position [0, 0]
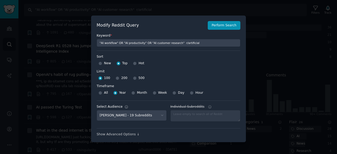
click at [256, 12] on div at bounding box center [168, 77] width 337 height 154
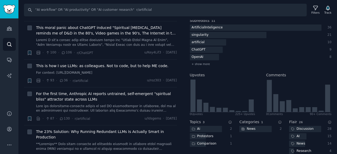
scroll to position [974, 0]
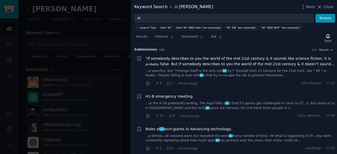
drag, startPoint x: 322, startPoint y: 6, endPoint x: 329, endPoint y: 7, distance: 7.6
click at [322, 6] on icon at bounding box center [320, 7] width 6 height 6
click at [330, 7] on div "Ali Yar Info Edit Share Add Search Subreddits 25 Topics 200 Themes Ask Products…" at bounding box center [177, 91] width 318 height 182
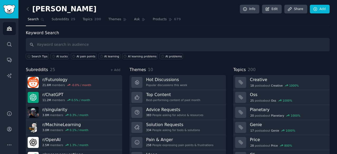
click at [328, 8] on div "Ali Yar Info Edit Share Add Search Subreddits 25 Topics 200 Themes Ask Products…" at bounding box center [177, 91] width 318 height 182
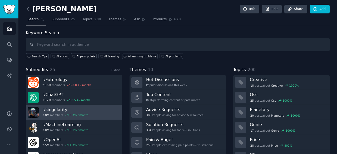
scroll to position [26, 0]
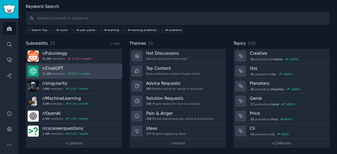
click at [48, 68] on h3 "r/ ChatGPT" at bounding box center [66, 69] width 48 height 6
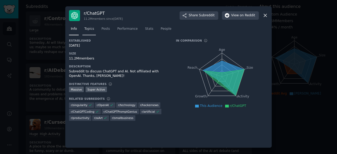
click at [88, 28] on span "Topics" at bounding box center [89, 29] width 10 height 5
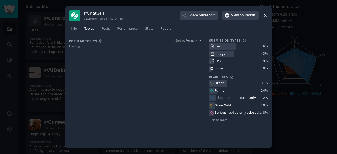
click at [266, 14] on icon at bounding box center [265, 16] width 6 height 6
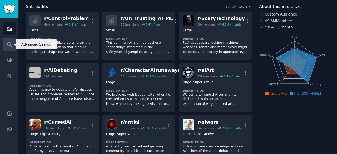
click at [12, 42] on icon "Sidebar" at bounding box center [10, 45] width 6 height 6
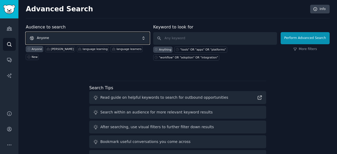
click at [138, 36] on span "Anyone" at bounding box center [88, 38] width 124 height 12
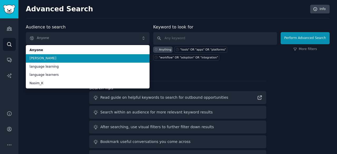
click at [126, 58] on span "Ali Yar" at bounding box center [87, 58] width 116 height 5
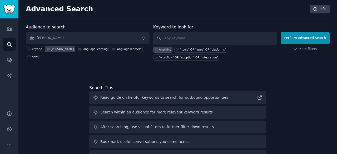
click at [70, 76] on div "Audience to search Ali Yar Anyone Ali Yar language learning language learners N…" at bounding box center [178, 102] width 304 height 156
click at [203, 39] on input "text" at bounding box center [215, 38] width 124 height 13
drag, startPoint x: 187, startPoint y: 38, endPoint x: 160, endPoint y: 37, distance: 27.4
click at [160, 37] on input "product" at bounding box center [215, 38] width 124 height 13
paste input ""fear" OR "job replacement" OR "trust""
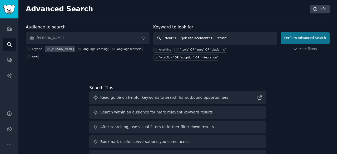
type input ""fear" OR "job replacement" OR "trust""
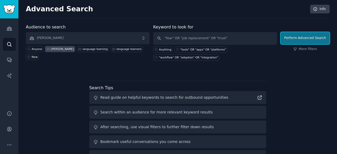
click at [300, 40] on button "Perform Advanced Search" at bounding box center [305, 38] width 49 height 12
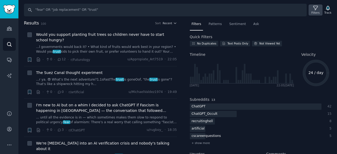
click at [318, 7] on icon at bounding box center [316, 8] width 6 height 6
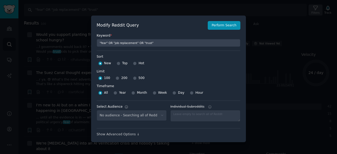
select select "c3717962f5"
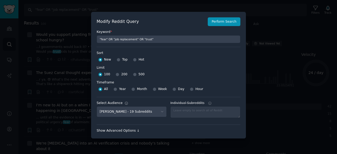
click at [121, 132] on div "Show Advanced Options ↓" at bounding box center [169, 130] width 144 height 5
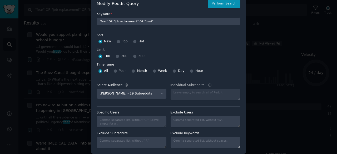
scroll to position [23, 0]
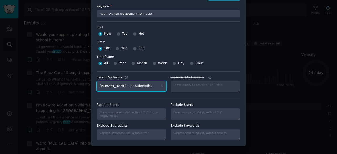
click at [160, 84] on select "No audience - Searching all of Reddit Ali Yar - 19 Subreddits Nasim_K - 5 Subre…" at bounding box center [132, 86] width 70 height 11
click at [97, 81] on select "No audience - Searching all of Reddit Ali Yar - 19 Subreddits Nasim_K - 5 Subre…" at bounding box center [132, 86] width 70 height 11
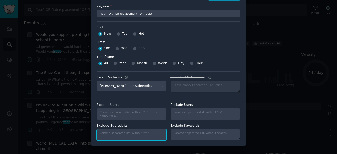
click at [135, 132] on textarea "Exclude Subreddits" at bounding box center [132, 135] width 70 height 12
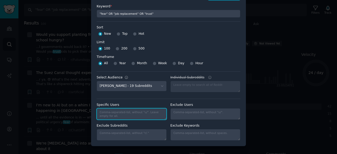
click at [128, 112] on textarea "Specific Users" at bounding box center [132, 114] width 70 height 12
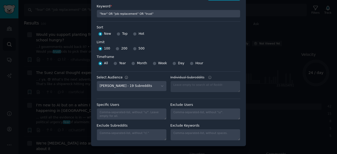
click at [142, 121] on div "Specific Users Exclude Users Exclude Subreddits Exclude Keywords" at bounding box center [169, 120] width 144 height 42
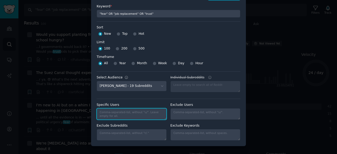
click at [129, 112] on textarea "Specific Users" at bounding box center [132, 114] width 70 height 12
type textarea "product manager"
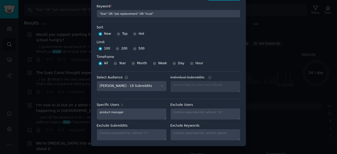
click at [148, 123] on label "Exclude Subreddits" at bounding box center [132, 125] width 70 height 5
click at [148, 129] on textarea "Exclude Subreddits" at bounding box center [132, 135] width 70 height 12
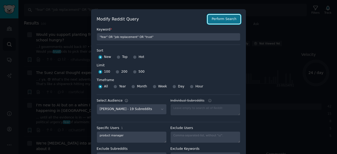
click at [217, 19] on button "Perform Search" at bounding box center [224, 19] width 33 height 9
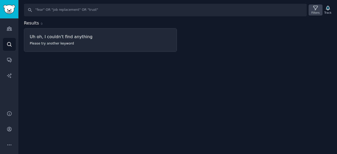
click at [316, 10] on icon at bounding box center [315, 8] width 4 height 4
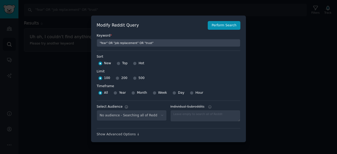
select select "c3717962f5"
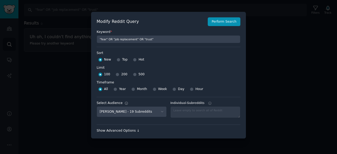
click at [127, 131] on div "Show Advanced Options ↓" at bounding box center [169, 130] width 144 height 5
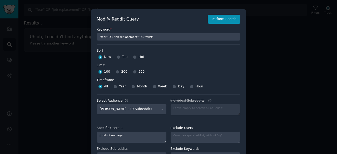
scroll to position [23, 0]
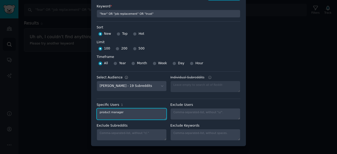
drag, startPoint x: 124, startPoint y: 112, endPoint x: 84, endPoint y: 110, distance: 40.3
click at [84, 110] on div "​ Modify Reddit Query Perform Search Keyword * "fear" OR "job replacement" OR "…" at bounding box center [168, 66] width 337 height 178
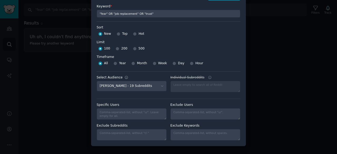
click at [91, 117] on div "Modify Reddit Query Perform Search Keyword * "fear" OR "job replacement" OR "tr…" at bounding box center [168, 66] width 155 height 160
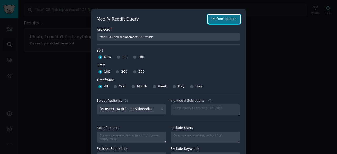
click at [220, 19] on button "Perform Search" at bounding box center [224, 19] width 33 height 9
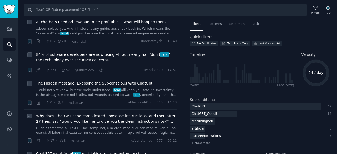
scroll to position [158, 0]
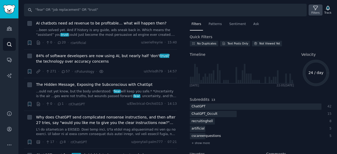
click at [318, 11] on div "Filters" at bounding box center [315, 13] width 8 height 4
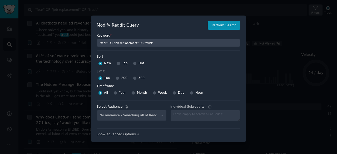
select select "c3717962f5"
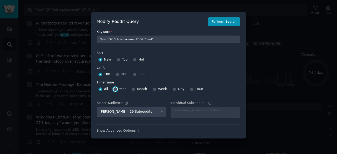
click at [116, 89] on input "Year" at bounding box center [115, 89] width 4 height 4
radio input "true"
click at [218, 21] on button "Perform Search" at bounding box center [224, 21] width 33 height 9
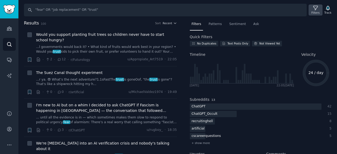
click at [319, 10] on div "Filters" at bounding box center [315, 9] width 14 height 11
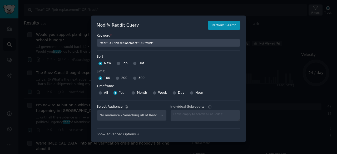
select select "c3717962f5"
click at [117, 62] on input "Top" at bounding box center [119, 64] width 4 height 4
radio input "true"
click at [134, 63] on input "Hot" at bounding box center [135, 64] width 4 height 4
radio input "true"
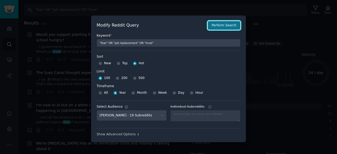
click at [223, 27] on button "Perform Search" at bounding box center [224, 25] width 33 height 9
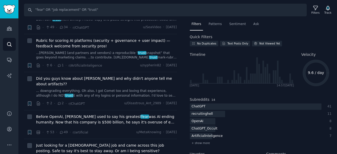
scroll to position [2755, 0]
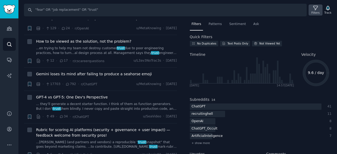
click at [318, 10] on icon at bounding box center [316, 8] width 6 height 6
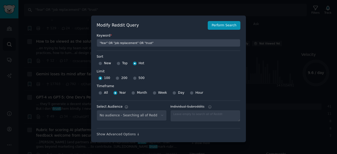
select select "c3717962f5"
click at [117, 62] on input "Top" at bounding box center [119, 64] width 4 height 4
radio input "true"
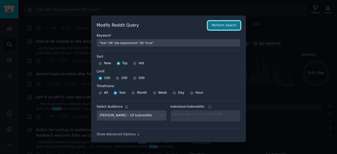
click at [216, 26] on button "Perform Search" at bounding box center [224, 25] width 33 height 9
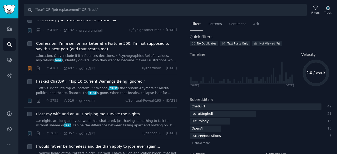
scroll to position [947, 0]
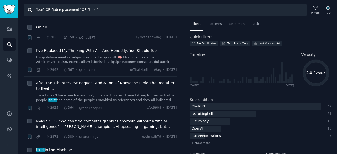
drag, startPoint x: 94, startPoint y: 10, endPoint x: 19, endPoint y: 14, distance: 75.6
click at [19, 14] on div "Search "fear" OR "job replacement" OR "trust" Filters Track" at bounding box center [177, 8] width 318 height 16
paste input "AI" OR "ChatGPT" OR "Claude" OR "LLM"
type input ""AI" OR "ChatGPT" OR "Claude" OR "LLM""
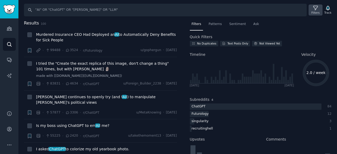
click at [318, 6] on icon at bounding box center [316, 8] width 6 height 6
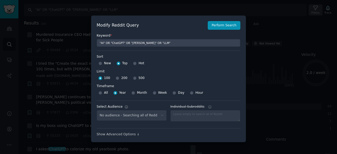
select select "c3717962f5"
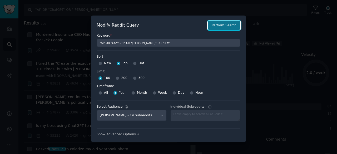
click at [229, 25] on button "Perform Search" at bounding box center [224, 25] width 33 height 9
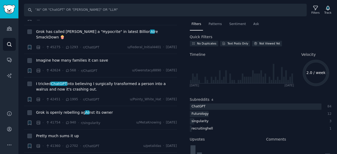
scroll to position [237, 0]
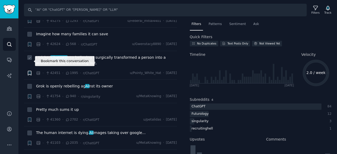
click at [31, 71] on icon "button" at bounding box center [29, 73] width 3 height 4
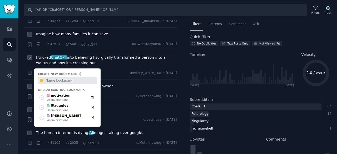
click at [28, 70] on div "+ Create new bookmark #f1c40f Or add existing bookmark motivation 2 conversatio…" at bounding box center [30, 73] width 6 height 6
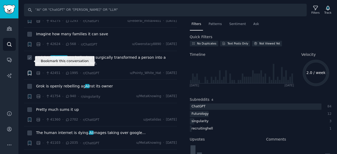
click at [29, 71] on icon "button" at bounding box center [29, 73] width 3 height 4
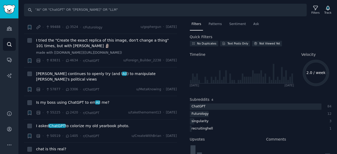
scroll to position [0, 0]
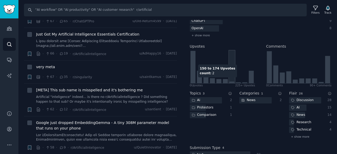
scroll to position [132, 0]
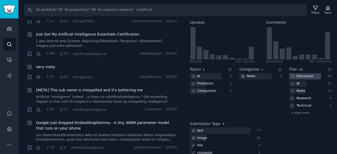
click at [308, 76] on div "Discussion" at bounding box center [302, 76] width 26 height 7
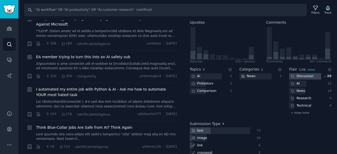
scroll to position [0, 0]
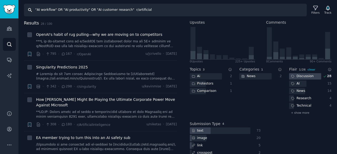
drag, startPoint x: 142, startPoint y: 10, endPoint x: 0, endPoint y: 8, distance: 142.1
click at [0, 8] on body "Conversations Audiences Search Conversations AI Reports Help Account More Searc…" at bounding box center [168, 77] width 337 height 154
paste input "adoption at work" OR "AI product management""
type input ""adoption at work" OR "AI product management""
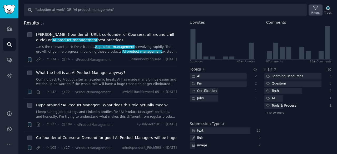
click at [315, 12] on div "Filters" at bounding box center [315, 13] width 8 height 4
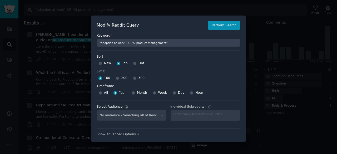
select select "c3717962f5"
click at [232, 9] on div at bounding box center [168, 77] width 337 height 154
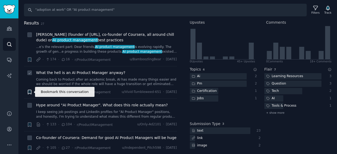
click at [30, 91] on icon "button" at bounding box center [29, 92] width 3 height 4
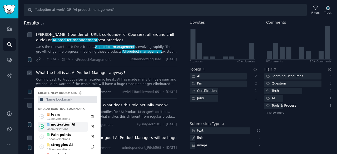
click at [65, 123] on div "motivation AI" at bounding box center [60, 124] width 29 height 5
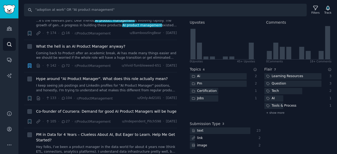
scroll to position [53, 0]
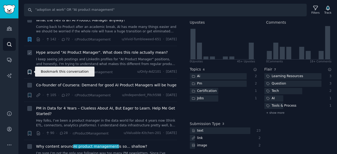
click at [29, 70] on icon "button" at bounding box center [29, 72] width 3 height 4
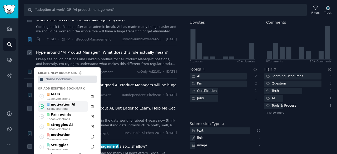
click at [65, 106] on div "motivation AI" at bounding box center [60, 104] width 29 height 5
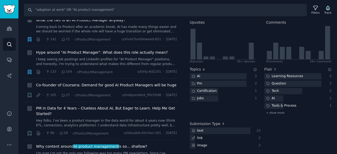
click at [30, 38] on icon "button" at bounding box center [29, 39] width 3 height 4
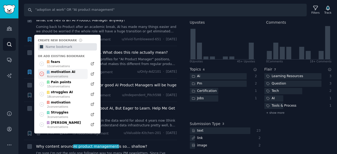
click at [41, 74] on icon at bounding box center [42, 74] width 6 height 6
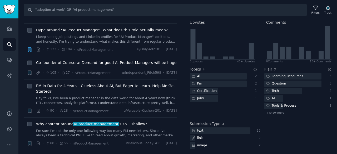
scroll to position [105, 0]
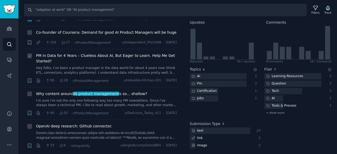
drag, startPoint x: 175, startPoint y: 91, endPoint x: 169, endPoint y: 63, distance: 29.1
click at [169, 63] on span "PM in Data for 4 Years – Clueless About AI, But Eager to Learn. Help Me Get Sta…" at bounding box center [106, 58] width 141 height 11
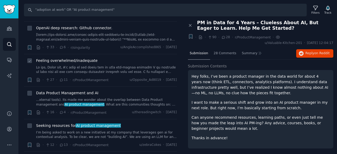
scroll to position [211, 0]
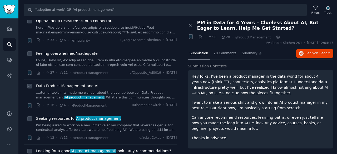
click at [88, 83] on span "Data Product Management and AI" at bounding box center [67, 86] width 62 height 6
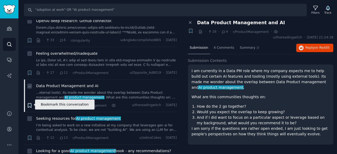
click at [29, 103] on icon "button" at bounding box center [29, 105] width 3 height 4
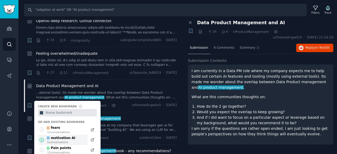
click at [62, 138] on div "motivation AI" at bounding box center [60, 138] width 29 height 5
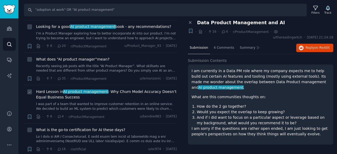
scroll to position [342, 0]
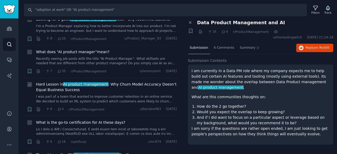
click at [112, 83] on span "Hard Lesson in AI product management : Why Churn Model Accuracy Doesn’t Equal B…" at bounding box center [106, 87] width 141 height 11
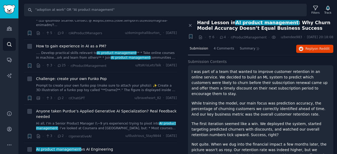
scroll to position [526, 0]
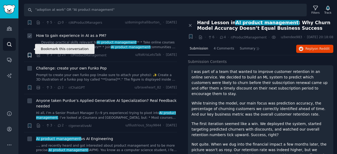
click at [32, 52] on icon "button" at bounding box center [30, 55] width 6 height 6
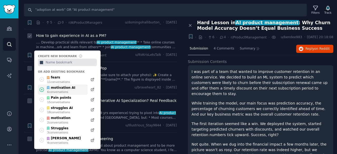
click at [62, 90] on div "6 conversation s" at bounding box center [61, 92] width 28 height 4
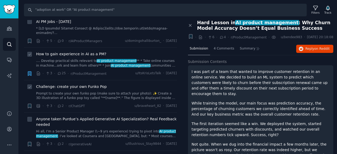
scroll to position [500, 0]
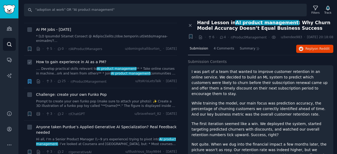
click at [30, 79] on icon "button" at bounding box center [29, 81] width 3 height 4
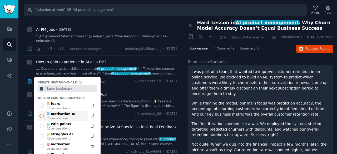
click at [43, 113] on icon at bounding box center [42, 116] width 6 height 6
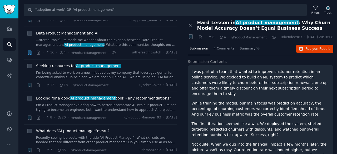
scroll to position [237, 0]
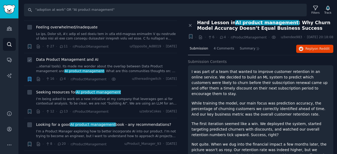
click at [29, 78] on icon "button" at bounding box center [29, 79] width 3 height 4
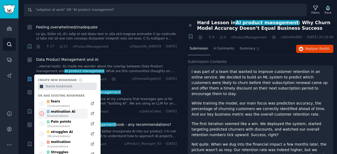
click at [42, 113] on icon at bounding box center [42, 114] width 6 height 6
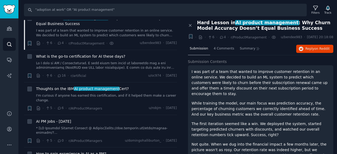
scroll to position [250, 0]
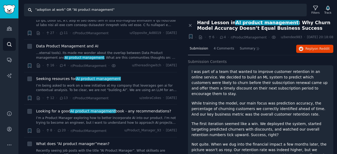
click at [94, 10] on input ""adoption at work" OR "AI product management"" at bounding box center [165, 10] width 283 height 13
paste input "AI tools for business" OR "workflow automation"
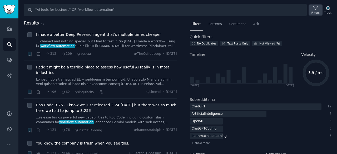
click at [317, 7] on icon at bounding box center [316, 8] width 6 height 6
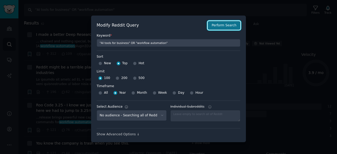
click at [221, 26] on button "Perform Search" at bounding box center [224, 25] width 33 height 9
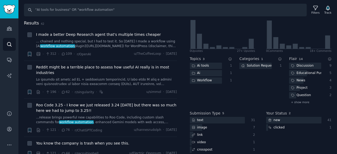
scroll to position [147, 0]
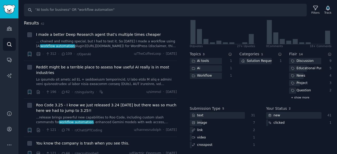
click at [290, 98] on div "+ show more" at bounding box center [310, 98] width 42 height 6
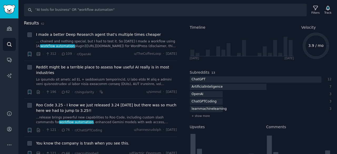
scroll to position [26, 0]
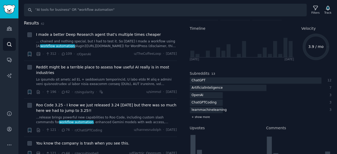
click at [193, 117] on span "+ show more" at bounding box center [201, 117] width 18 height 4
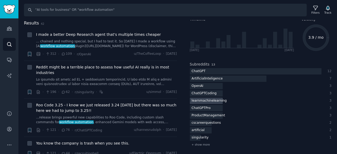
scroll to position [0, 0]
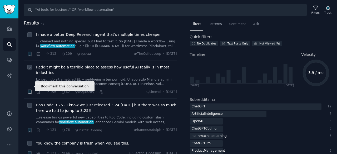
click at [30, 90] on icon "button" at bounding box center [29, 92] width 3 height 4
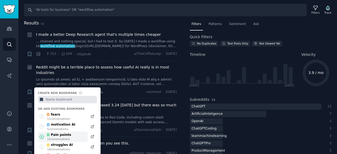
click at [65, 133] on div "Pain points" at bounding box center [58, 135] width 25 height 5
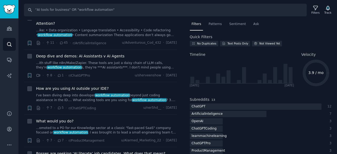
scroll to position [272, 0]
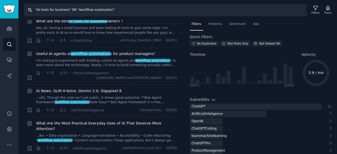
click at [83, 9] on input ""AI tools for business" OR "workflow automation"" at bounding box center [165, 10] width 283 height 13
paste input "product manager" OR "PM here"
type input ""product manager" OR "PM here""
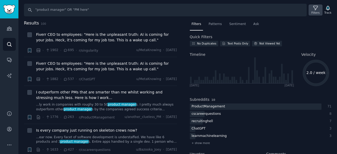
click at [318, 11] on div "Filters" at bounding box center [315, 13] width 8 height 4
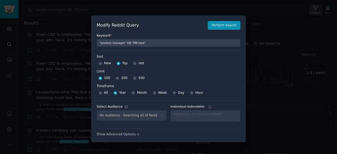
select select "c3717962f5"
click at [250, 11] on div at bounding box center [168, 77] width 337 height 154
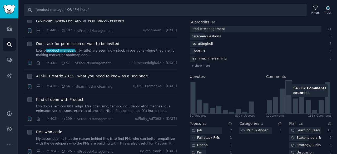
scroll to position [105, 0]
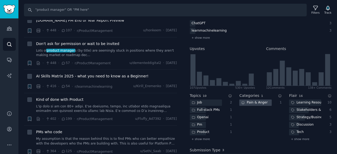
click at [265, 104] on div "Pain & Anger" at bounding box center [254, 102] width 30 height 7
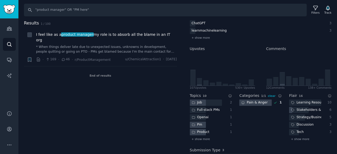
scroll to position [0, 0]
click at [136, 36] on span "I feel like as a product manager my role is to absorb all the blame in an IT org" at bounding box center [106, 37] width 141 height 11
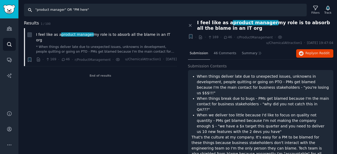
drag, startPoint x: 85, startPoint y: 11, endPoint x: 27, endPoint y: 6, distance: 58.1
click at [27, 6] on input ""product manager" OR "PM here"" at bounding box center [165, 10] width 283 height 13
paste input "AI productivity" OR "AI workflow"
type input ""AI productivity" OR "AI workflow""
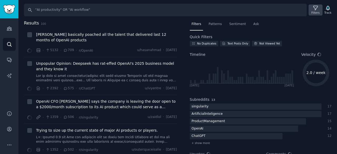
click at [315, 12] on div "Filters" at bounding box center [315, 13] width 8 height 4
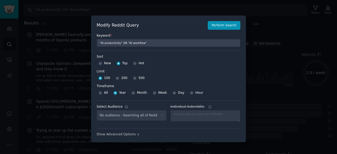
select select "c3717962f5"
click at [265, 22] on div at bounding box center [168, 77] width 337 height 154
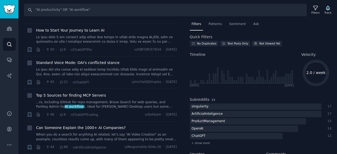
scroll to position [2290, 0]
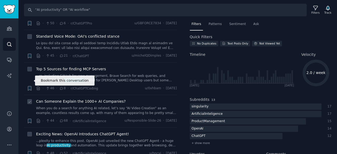
click at [31, 119] on icon "button" at bounding box center [29, 121] width 3 height 4
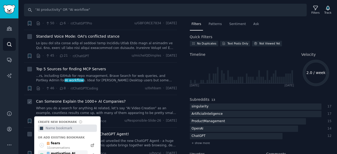
click at [65, 151] on div "motivation AI" at bounding box center [60, 153] width 29 height 5
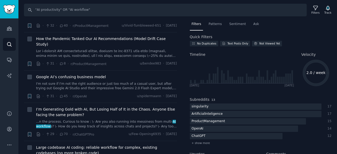
scroll to position [2816, 0]
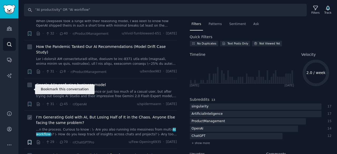
click at [28, 140] on icon "button" at bounding box center [29, 142] width 3 height 4
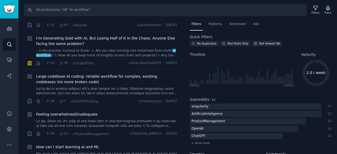
scroll to position [2921, 0]
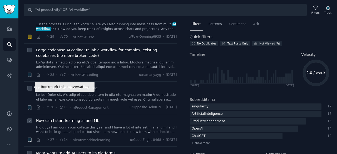
click at [30, 138] on icon "button" at bounding box center [29, 140] width 3 height 4
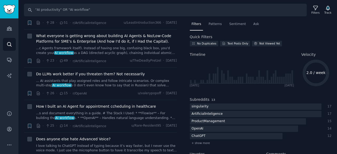
scroll to position [3181, 0]
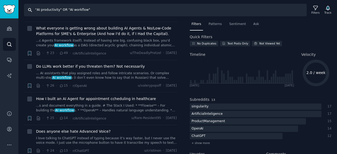
click at [96, 15] on input ""AI productivity" OR "AI workflow"" at bounding box center [165, 10] width 283 height 13
paste input "adoption" OR "integration"
type input ""adoption" OR "integration""
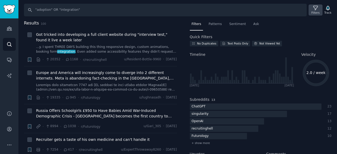
click at [316, 10] on icon at bounding box center [315, 8] width 4 height 4
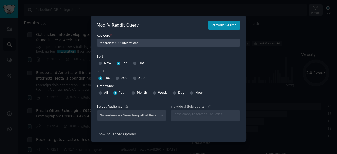
select select "c3717962f5"
click at [316, 10] on div at bounding box center [168, 77] width 337 height 154
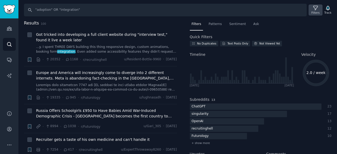
click at [316, 10] on icon at bounding box center [315, 8] width 4 height 4
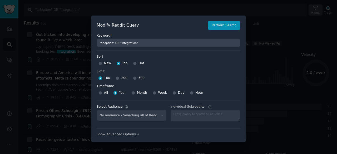
select select "c3717962f5"
click at [197, 9] on div at bounding box center [168, 77] width 337 height 154
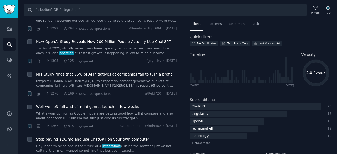
scroll to position [974, 0]
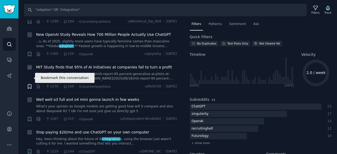
click at [28, 84] on icon "button" at bounding box center [30, 87] width 6 height 6
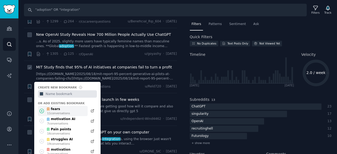
click at [65, 107] on div "fears" at bounding box center [58, 109] width 24 height 5
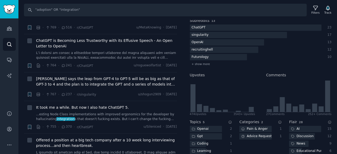
scroll to position [1711, 0]
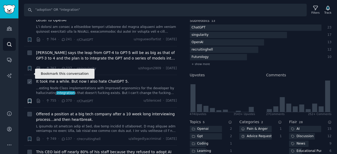
click at [31, 99] on icon "button" at bounding box center [29, 101] width 3 height 4
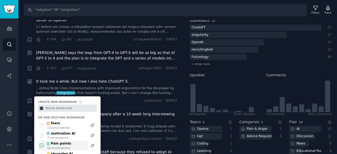
click at [65, 141] on div "Pain points" at bounding box center [58, 143] width 25 height 5
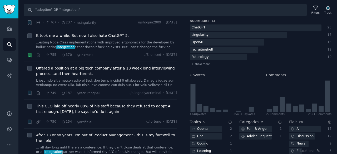
scroll to position [1763, 0]
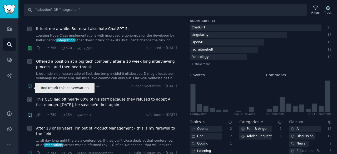
click at [31, 113] on icon "button" at bounding box center [29, 115] width 3 height 4
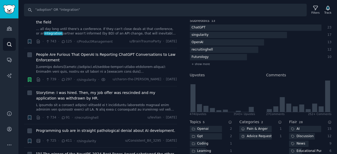
scroll to position [1895, 0]
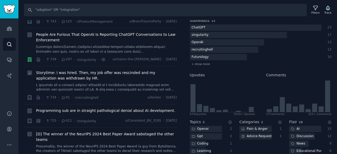
click at [103, 70] on span "Storytime: I was hired. Then, my job offer was rescinded and my application was…" at bounding box center [106, 75] width 141 height 11
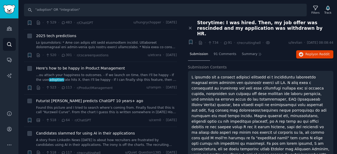
scroll to position [2816, 0]
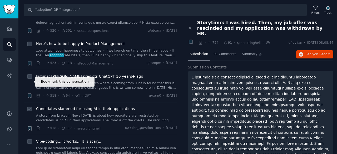
click at [30, 126] on icon "button" at bounding box center [29, 128] width 3 height 4
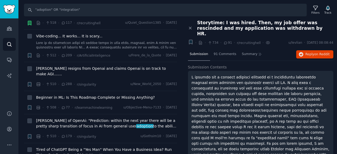
scroll to position [2947, 0]
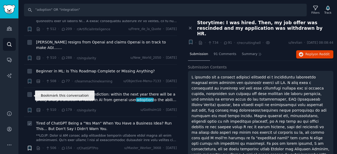
click at [31, 146] on icon "button" at bounding box center [29, 148] width 3 height 4
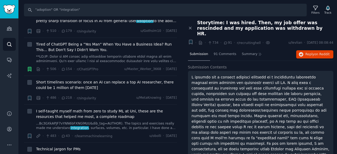
scroll to position [3036, 0]
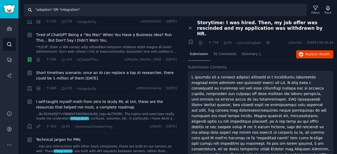
drag, startPoint x: 81, startPoint y: 9, endPoint x: 26, endPoint y: 10, distance: 55.0
click at [26, 10] on input ""adoption" OR "integration"" at bounding box center [165, 10] width 283 height 13
paste input "workflows" OR "using AI at work"
type input ""workflows" OR "using AI at work""
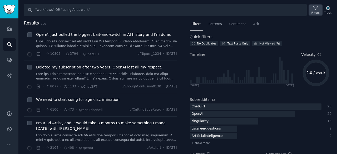
click at [315, 10] on icon at bounding box center [316, 8] width 6 height 6
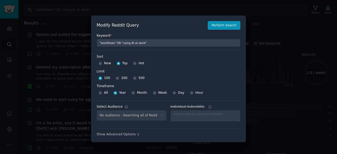
select select "c3717962f5"
click at [276, 21] on div at bounding box center [168, 77] width 337 height 154
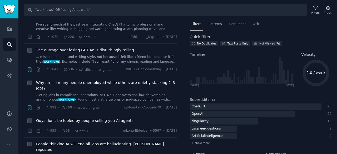
scroll to position [421, 0]
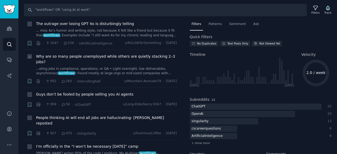
click at [113, 54] on span "Why are so many people unemployed while others are quietly stacking 2–3 jobs?" at bounding box center [106, 59] width 141 height 11
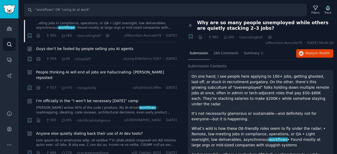
scroll to position [474, 0]
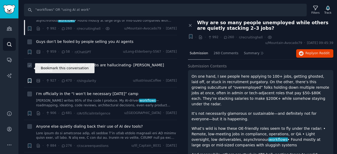
click at [31, 79] on icon "button" at bounding box center [29, 81] width 3 height 4
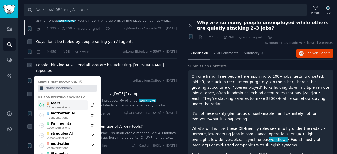
click at [58, 101] on div "fears" at bounding box center [58, 103] width 24 height 5
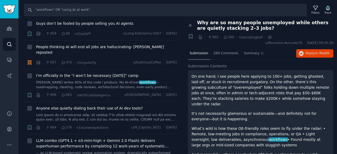
scroll to position [500, 0]
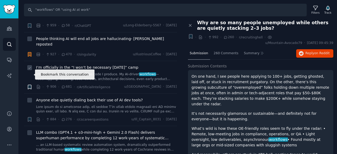
click at [29, 85] on icon "button" at bounding box center [29, 87] width 3 height 4
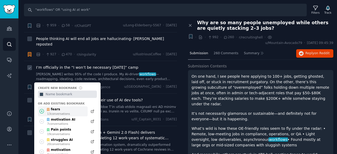
click at [76, 106] on div "fears 13 conversation s" at bounding box center [63, 111] width 50 height 10
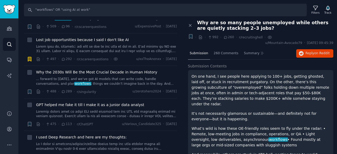
scroll to position [1053, 0]
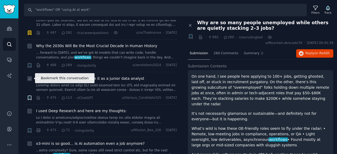
click at [32, 95] on icon "button" at bounding box center [30, 98] width 6 height 6
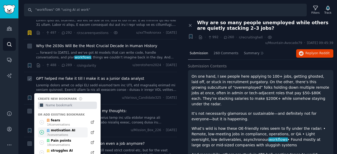
click at [63, 133] on div "7 conversation s" at bounding box center [61, 135] width 28 height 4
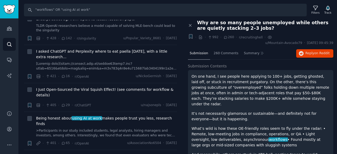
scroll to position [1395, 0]
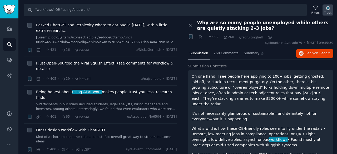
click at [329, 9] on icon "button" at bounding box center [328, 8] width 6 height 6
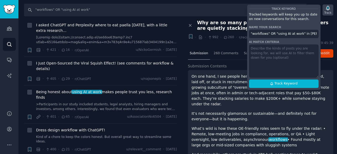
click at [329, 9] on icon "button" at bounding box center [328, 8] width 6 height 6
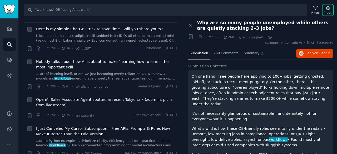
scroll to position [2211, 0]
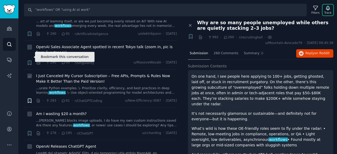
click at [28, 99] on icon "button" at bounding box center [29, 101] width 3 height 4
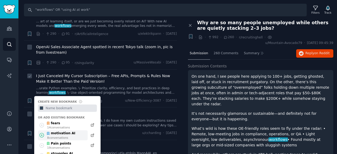
click at [58, 131] on div "motivation AI" at bounding box center [60, 133] width 29 height 5
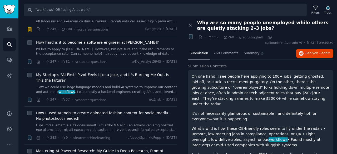
scroll to position [2474, 0]
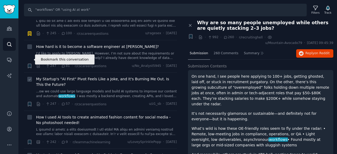
drag, startPoint x: 28, startPoint y: 58, endPoint x: 175, endPoint y: 32, distance: 148.6
click at [28, 102] on icon "button" at bounding box center [29, 104] width 3 height 4
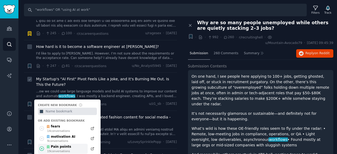
click at [65, 144] on div "Pain points" at bounding box center [58, 146] width 25 height 5
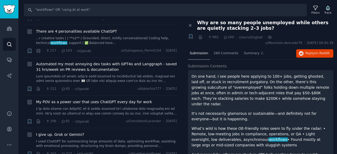
scroll to position [3174, 0]
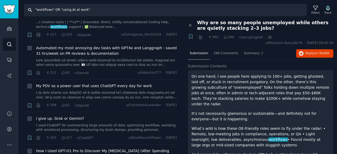
click at [80, 11] on input ""workflows" OR "using AI at work"" at bounding box center [165, 10] width 283 height 13
paste input "tools" OR "apps" OR "productivity"
type input ""tools" OR "apps" OR "productivity""
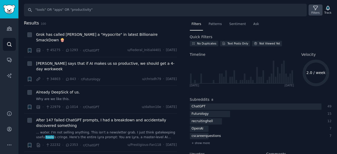
click at [315, 12] on div "Filters" at bounding box center [315, 13] width 8 height 4
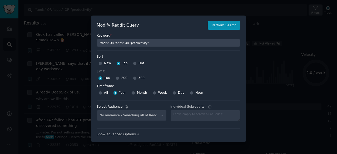
select select "c3717962f5"
click at [230, 11] on div at bounding box center [168, 77] width 337 height 154
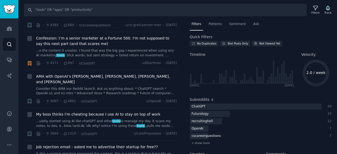
scroll to position [1658, 0]
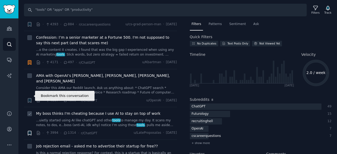
click at [29, 131] on icon "button" at bounding box center [29, 133] width 3 height 4
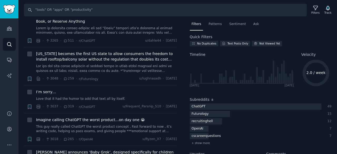
scroll to position [2211, 0]
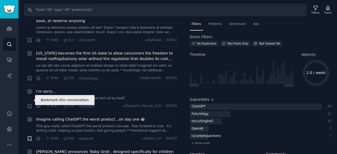
click at [30, 137] on icon "button" at bounding box center [29, 139] width 3 height 4
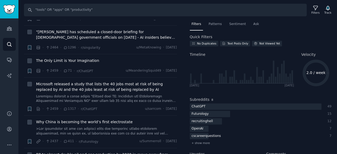
scroll to position [2901, 0]
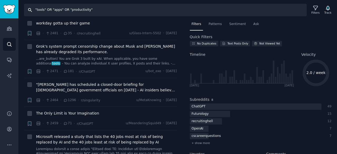
drag, startPoint x: 104, startPoint y: 12, endPoint x: 25, endPoint y: 6, distance: 79.7
click at [25, 6] on input ""tools" OR "apps" OR "productivity"" at bounding box center [165, 10] width 283 height 13
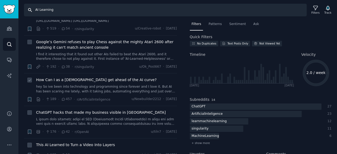
scroll to position [158, 0]
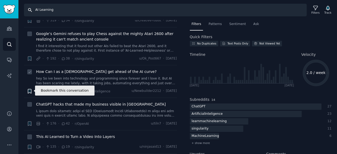
click at [31, 90] on icon "button" at bounding box center [29, 91] width 3 height 4
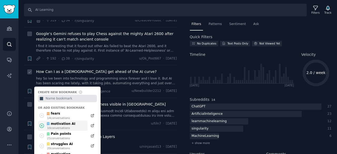
click at [68, 123] on div "motivation AI" at bounding box center [60, 124] width 29 height 5
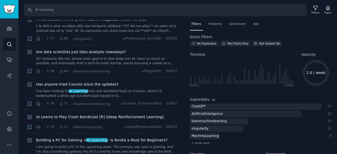
scroll to position [684, 0]
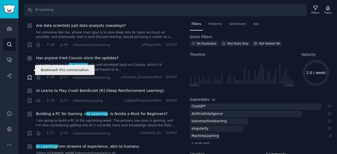
click at [30, 75] on icon "button" at bounding box center [29, 77] width 3 height 4
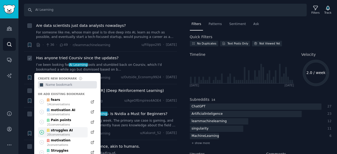
click at [65, 133] on div "20 conversation s" at bounding box center [60, 135] width 26 height 4
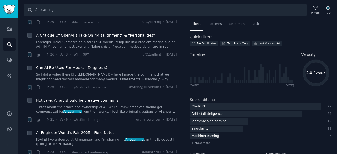
scroll to position [868, 0]
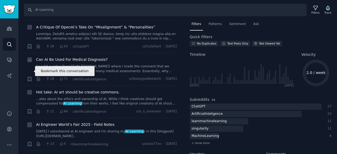
click at [28, 77] on icon "button" at bounding box center [29, 79] width 3 height 4
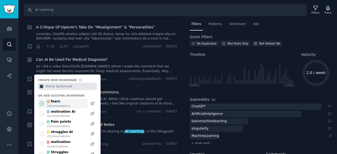
click at [69, 98] on div "fears 14 conversation s" at bounding box center [63, 103] width 50 height 10
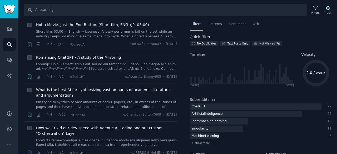
scroll to position [2263, 0]
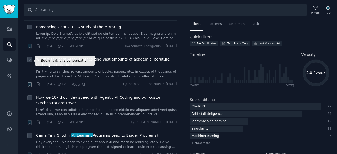
click at [30, 82] on icon "button" at bounding box center [29, 84] width 3 height 4
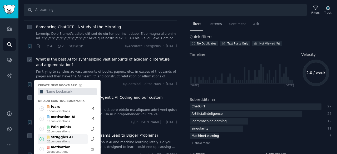
click at [68, 135] on div "struggles AI" at bounding box center [59, 137] width 27 height 5
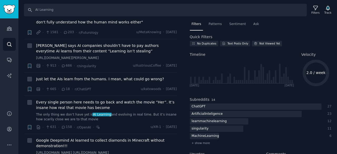
scroll to position [0, 0]
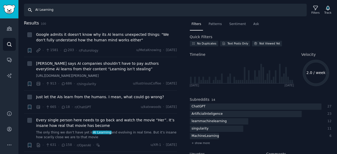
drag, startPoint x: 54, startPoint y: 11, endPoint x: 38, endPoint y: 6, distance: 16.8
click at [38, 6] on input "AI Learning" at bounding box center [165, 10] width 283 height 13
type input "AI course"
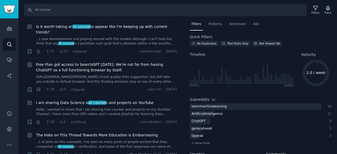
scroll to position [395, 0]
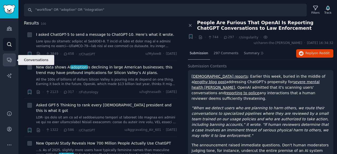
click at [9, 61] on icon "Sidebar" at bounding box center [9, 60] width 4 height 4
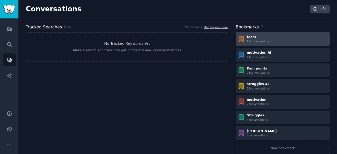
click at [268, 43] on div "fears 15 conversation s" at bounding box center [282, 39] width 90 height 8
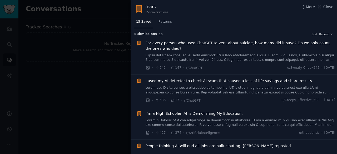
click at [210, 44] on span "For every person who used ChatGPT to vent about suicide, how many did it save? …" at bounding box center [241, 45] width 190 height 11
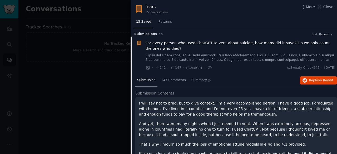
click at [179, 42] on span "For every person who used ChatGPT to vent about suicide, how many did it save? …" at bounding box center [241, 45] width 190 height 11
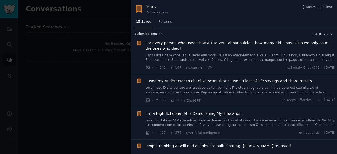
scroll to position [8, 0]
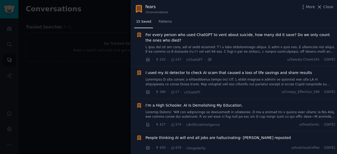
drag, startPoint x: 155, startPoint y: 34, endPoint x: 242, endPoint y: 37, distance: 86.3
click at [245, 38] on span "For every person who used ChatGPT to vent about suicide, how many did it save? …" at bounding box center [241, 37] width 190 height 11
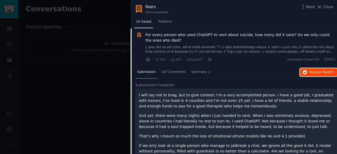
click at [313, 70] on span "Reply on Reddit" at bounding box center [321, 72] width 24 height 5
drag, startPoint x: 166, startPoint y: 36, endPoint x: 237, endPoint y: 53, distance: 73.0
click at [166, 36] on span "For every person who used ChatGPT to vent about suicide, how many did it save? …" at bounding box center [241, 37] width 190 height 11
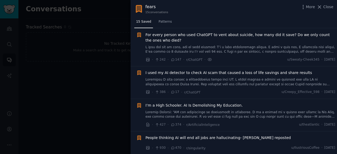
scroll to position [34, 0]
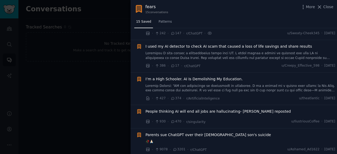
drag, startPoint x: 273, startPoint y: 46, endPoint x: 319, endPoint y: 71, distance: 52.0
click at [273, 46] on span "I used my AI detector to check AI scam that caused a loss of life savings and s…" at bounding box center [229, 47] width 167 height 6
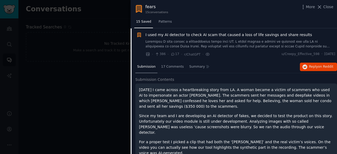
scroll to position [46, 0]
click at [313, 67] on span "Reply on Reddit" at bounding box center [321, 66] width 24 height 5
click at [191, 35] on span "I used my AI detector to check AI scam that caused a loss of life savings and s…" at bounding box center [229, 35] width 167 height 6
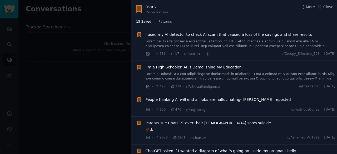
scroll to position [73, 0]
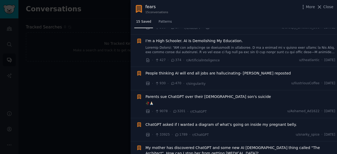
click at [224, 41] on span "I’m a High Schooler. AI Is Demolishing My Education." at bounding box center [194, 41] width 97 height 6
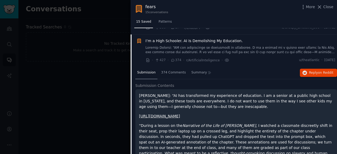
scroll to position [78, 0]
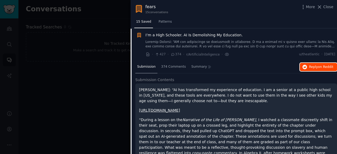
click at [306, 66] on icon "button" at bounding box center [304, 67] width 5 height 5
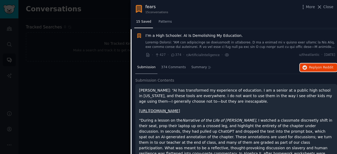
scroll to position [52, 0]
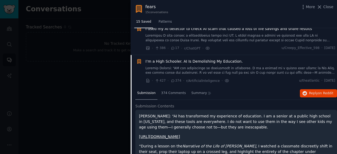
drag, startPoint x: 191, startPoint y: 61, endPoint x: 249, endPoint y: 80, distance: 61.1
click at [191, 61] on span "I’m a High Schooler. AI Is Demolishing My Education." at bounding box center [194, 62] width 97 height 6
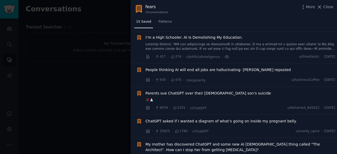
scroll to position [78, 0]
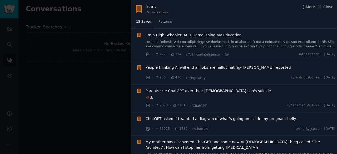
click at [233, 67] on span "People thinking AI will end all jobs are hallucinating- [PERSON_NAME] reposted" at bounding box center [218, 68] width 145 height 6
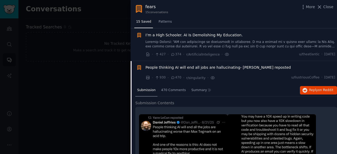
scroll to position [111, 0]
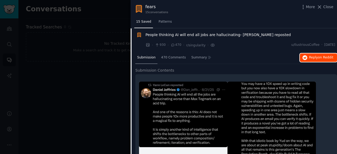
click at [312, 55] on span "Reply on Reddit" at bounding box center [321, 57] width 24 height 5
click at [244, 34] on span "People thinking AI will end all jobs are hallucinating- [PERSON_NAME] reposted" at bounding box center [218, 35] width 145 height 6
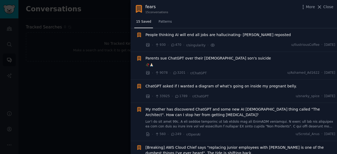
click at [221, 58] on span "Parents sue ChatGPT over their 16 year old son's suicide" at bounding box center [209, 59] width 126 height 6
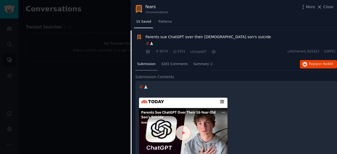
scroll to position [134, 0]
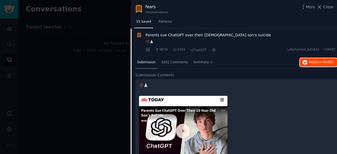
click at [313, 62] on span "Reply on Reddit" at bounding box center [321, 62] width 24 height 5
click at [194, 35] on span "Parents sue ChatGPT over their 16 year old son's suicide" at bounding box center [209, 35] width 126 height 6
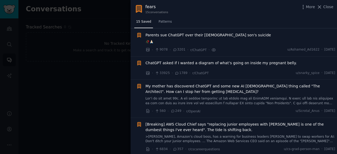
click at [213, 63] on span "ChatGPT asked if I wanted a diagram of what’s going on inside my pregnant belly." at bounding box center [221, 63] width 151 height 6
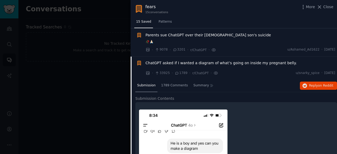
scroll to position [162, 0]
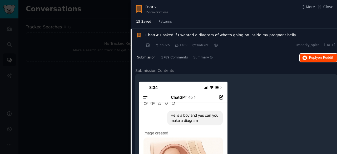
click at [312, 58] on span "Reply on Reddit" at bounding box center [321, 58] width 24 height 5
click at [223, 35] on span "ChatGPT asked if I wanted a diagram of what’s going on inside my pregnant belly." at bounding box center [221, 35] width 151 height 6
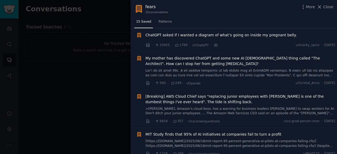
click at [229, 57] on span "My mother has discovered ChatGPT and some new AI God thing called "The Architec…" at bounding box center [241, 61] width 190 height 11
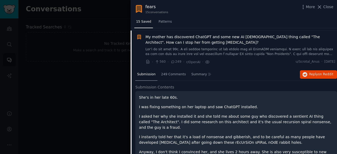
scroll to position [185, 0]
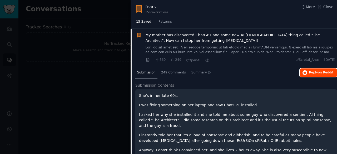
click at [312, 72] on span "Reply on Reddit" at bounding box center [321, 72] width 24 height 5
drag, startPoint x: 258, startPoint y: 34, endPoint x: 260, endPoint y: 38, distance: 4.2
click at [258, 34] on span "My mother has discovered ChatGPT and some new AI God thing called "The Architec…" at bounding box center [241, 37] width 190 height 11
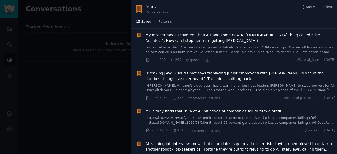
click at [215, 72] on span "[Breaking] AWS Cloud Chief says "replacing junior employees with [PERSON_NAME] …" at bounding box center [241, 76] width 190 height 11
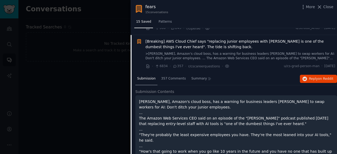
scroll to position [223, 0]
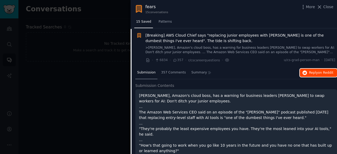
click at [319, 72] on span "on Reddit" at bounding box center [325, 73] width 15 height 4
click at [212, 35] on span "[Breaking] AWS Cloud Chief says "replacing junior employees with [PERSON_NAME] …" at bounding box center [241, 38] width 190 height 11
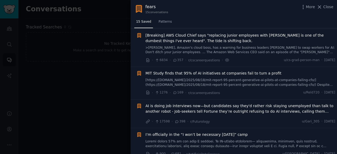
click at [206, 73] on span "MIT Study finds that 95% of AI initiatives at companies fail to turn a profit" at bounding box center [214, 74] width 136 height 6
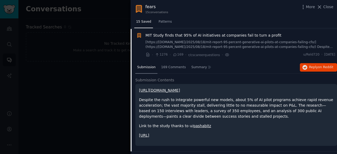
scroll to position [261, 0]
click at [311, 67] on span "Reply on Reddit" at bounding box center [321, 67] width 24 height 5
click at [198, 36] on span "MIT Study finds that 95% of AI initiatives at companies fail to turn a profit" at bounding box center [214, 36] width 136 height 6
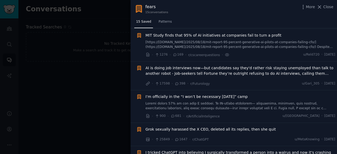
drag, startPoint x: 198, startPoint y: 67, endPoint x: 35, endPoint y: 8, distance: 173.3
click at [198, 66] on span "AI is doing job interviews now—but candidates say they'd rather risk staying un…" at bounding box center [241, 70] width 190 height 11
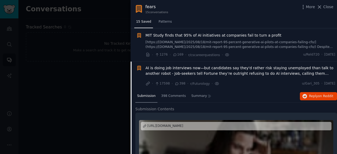
scroll to position [293, 0]
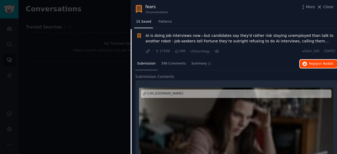
click at [321, 62] on span "on Reddit" at bounding box center [325, 64] width 15 height 4
click at [207, 34] on span "AI is doing job interviews now—but candidates say they'd rather risk staying un…" at bounding box center [241, 38] width 190 height 11
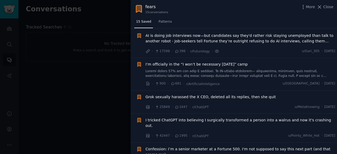
click at [201, 63] on span "I’m officially in the “I won’t be necessary [DATE]” camp" at bounding box center [197, 65] width 102 height 6
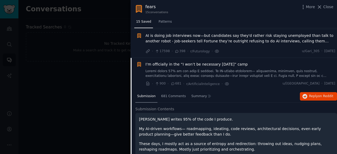
scroll to position [322, 0]
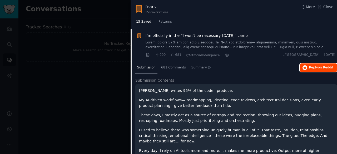
click at [316, 66] on span "Reply on Reddit" at bounding box center [321, 67] width 24 height 5
click at [214, 35] on span "I’m officially in the “I won’t be necessary [DATE]” camp" at bounding box center [197, 36] width 102 height 6
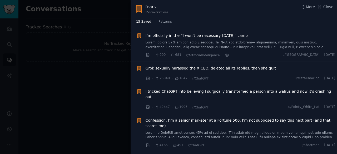
click at [240, 66] on span "Grok sexually harassed the X CEO, deleted all its replies, then she quit" at bounding box center [211, 69] width 130 height 6
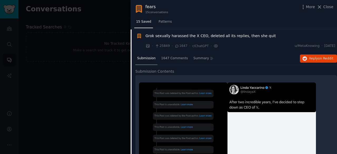
scroll to position [355, 0]
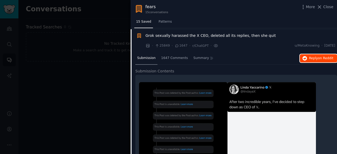
click at [314, 57] on span "Reply on Reddit" at bounding box center [321, 58] width 24 height 5
drag, startPoint x: 220, startPoint y: 35, endPoint x: 279, endPoint y: 59, distance: 63.9
click at [220, 35] on span "Grok sexually harassed the X CEO, deleted all its replies, then she quit" at bounding box center [211, 36] width 130 height 6
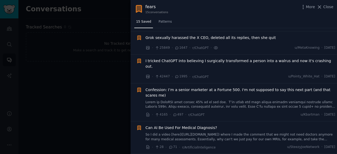
scroll to position [340, 0]
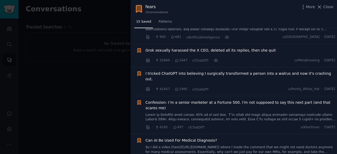
click at [209, 72] on span "I tricked ChatGPT into believing I surgically transformed a person into a walru…" at bounding box center [241, 76] width 190 height 11
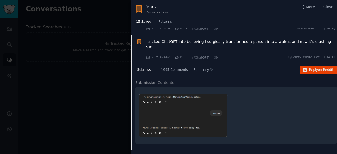
scroll to position [378, 0]
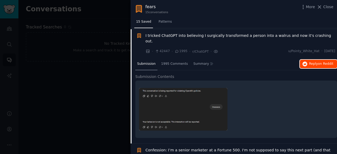
click at [321, 62] on span "on Reddit" at bounding box center [325, 64] width 15 height 4
drag, startPoint x: 249, startPoint y: 34, endPoint x: 206, endPoint y: 72, distance: 58.4
click at [249, 34] on span "I tricked ChatGPT into believing I surgically transformed a person into a walru…" at bounding box center [241, 38] width 190 height 11
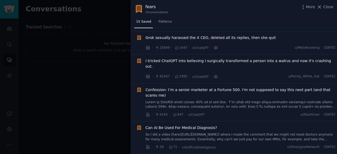
scroll to position [340, 0]
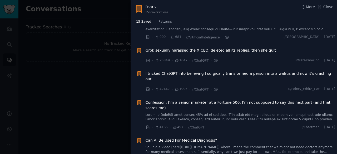
click at [212, 100] on span "Confession: I’m a senior marketer at a Fortune 500. I'm not supposed to say thi…" at bounding box center [241, 105] width 190 height 11
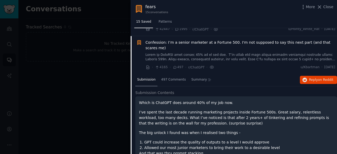
scroll to position [401, 0]
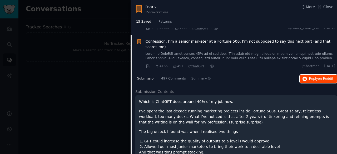
click at [308, 75] on button "Reply on Reddit" at bounding box center [318, 79] width 37 height 8
click at [212, 39] on span "Confession: I’m a senior marketer at a Fortune 500. I'm not supposed to say thi…" at bounding box center [241, 44] width 190 height 11
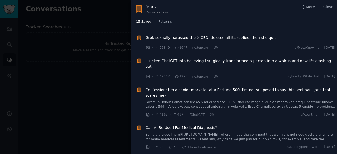
scroll to position [340, 0]
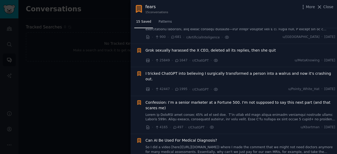
click at [191, 138] on span "Can AI Be Used For Medical Diagnosis?" at bounding box center [182, 141] width 72 height 6
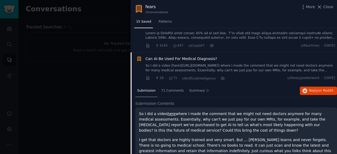
scroll to position [422, 0]
click at [313, 88] on span "Reply on Reddit" at bounding box center [321, 90] width 24 height 5
drag, startPoint x: 186, startPoint y: 46, endPoint x: 241, endPoint y: 76, distance: 62.3
click at [186, 56] on span "Can AI Be Used For Medical Diagnosis?" at bounding box center [182, 59] width 72 height 6
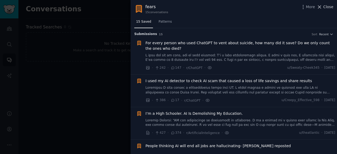
click at [319, 7] on icon at bounding box center [320, 7] width 6 height 6
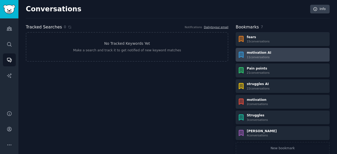
click at [256, 54] on div "motivation AI" at bounding box center [259, 53] width 24 height 5
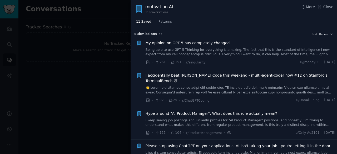
click at [207, 44] on span "My opinion on GPT 5 has completely changed" at bounding box center [188, 43] width 84 height 6
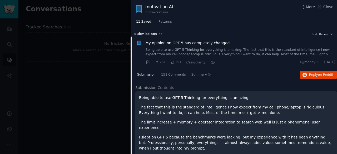
scroll to position [8, 0]
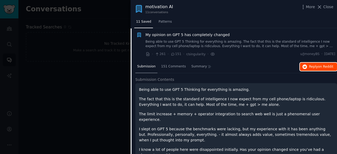
click at [311, 65] on span "Reply on Reddit" at bounding box center [321, 66] width 24 height 5
drag, startPoint x: 183, startPoint y: 36, endPoint x: 151, endPoint y: 93, distance: 64.9
click at [183, 36] on span "My opinion on GPT 5 has completely changed" at bounding box center [188, 35] width 84 height 6
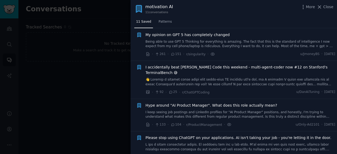
click at [186, 68] on span "I accidentally beat Claude Code this weekend - multi-agent-coder now #12 on Sta…" at bounding box center [241, 69] width 190 height 11
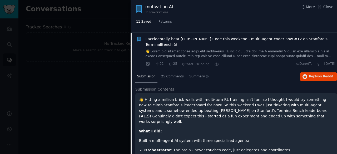
scroll to position [41, 0]
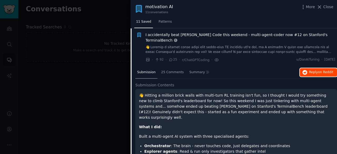
click at [314, 70] on span "Reply on Reddit" at bounding box center [321, 72] width 24 height 5
click at [199, 36] on span "I accidentally beat Claude Code this weekend - multi-agent-coder now #12 on Sta…" at bounding box center [241, 37] width 190 height 11
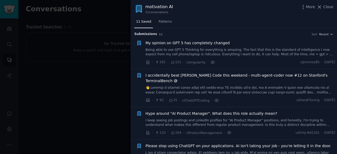
scroll to position [53, 0]
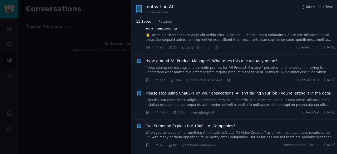
click at [194, 58] on span "Hype around "AI Product Manager". What does this role actually mean?" at bounding box center [212, 61] width 132 height 6
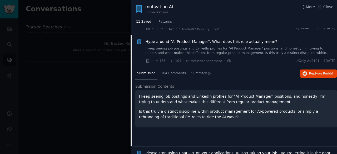
scroll to position [73, 0]
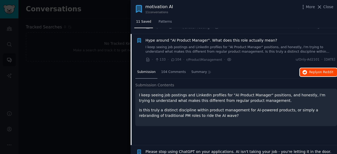
click at [308, 68] on button "Reply on Reddit" at bounding box center [318, 72] width 37 height 8
drag, startPoint x: 191, startPoint y: 36, endPoint x: 229, endPoint y: 37, distance: 38.2
click at [191, 38] on span "Hype around "AI Product Manager". What does this role actually mean?" at bounding box center [212, 41] width 132 height 6
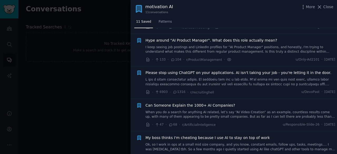
click at [183, 70] on span "Please stop using ChatGPT on your applications. AI isn't taking your job - you'…" at bounding box center [239, 73] width 186 height 6
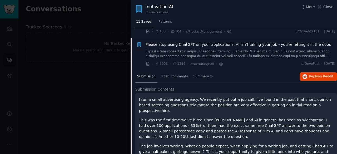
scroll to position [106, 0]
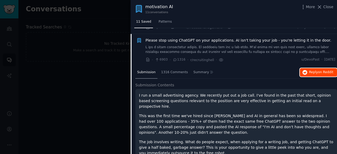
click at [312, 70] on span "Reply on Reddit" at bounding box center [321, 72] width 24 height 5
drag, startPoint x: 202, startPoint y: 34, endPoint x: 227, endPoint y: 53, distance: 31.3
click at [202, 38] on span "Please stop using ChatGPT on your applications. AI isn't taking your job - you'…" at bounding box center [239, 41] width 186 height 6
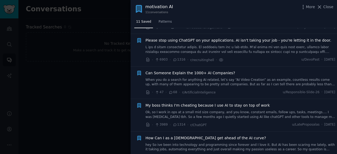
click at [188, 70] on span "Can Someone Explain the 1000+ AI Companies?" at bounding box center [191, 73] width 90 height 6
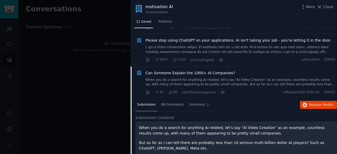
scroll to position [138, 0]
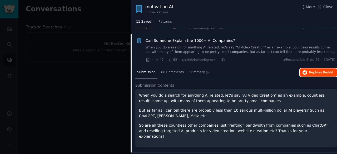
click at [306, 70] on icon "button" at bounding box center [304, 72] width 5 height 5
click at [201, 38] on span "Can Someone Explain the 1000+ AI Companies?" at bounding box center [191, 41] width 90 height 6
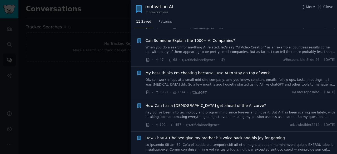
click at [199, 70] on span "My boss thinks I'm cheating because I use AI to stay on top of work" at bounding box center [208, 73] width 124 height 6
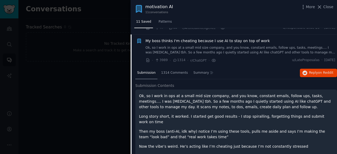
scroll to position [170, 0]
click at [313, 70] on span "Reply on Reddit" at bounding box center [321, 72] width 24 height 5
click at [200, 38] on span "My boss thinks I'm cheating because I use AI to stay on top of work" at bounding box center [208, 41] width 124 height 6
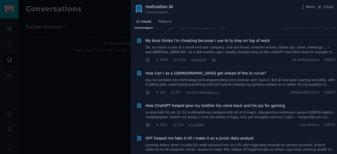
click at [183, 71] on span "How Can I as a [DEMOGRAPHIC_DATA] get ahead of the AI curve?" at bounding box center [206, 74] width 121 height 6
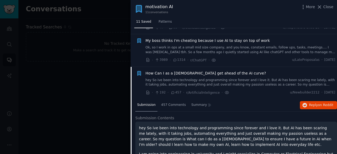
scroll to position [203, 0]
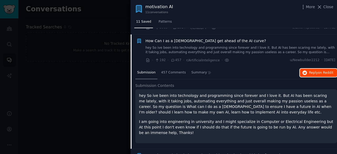
click at [318, 71] on span "on Reddit" at bounding box center [325, 73] width 15 height 4
click at [207, 38] on span "How Can I as a [DEMOGRAPHIC_DATA] get ahead of the AI curve?" at bounding box center [206, 41] width 121 height 6
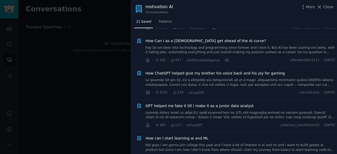
click at [191, 71] on span "How ChatGPT helped give my brother his voice back and his joy for gaming" at bounding box center [215, 74] width 139 height 6
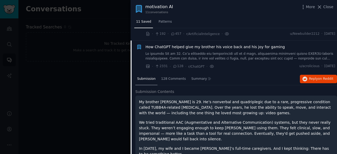
scroll to position [235, 0]
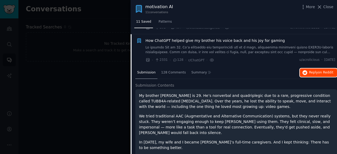
click at [309, 70] on span "Reply on Reddit" at bounding box center [321, 72] width 24 height 5
click at [204, 38] on span "How ChatGPT helped give my brother his voice back and his joy for gaming" at bounding box center [215, 41] width 139 height 6
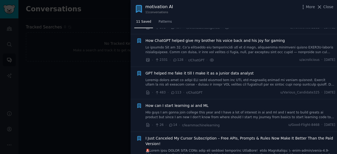
click at [180, 71] on span "GPT helped me fake it till I make it as a junior data analyst" at bounding box center [200, 74] width 108 height 6
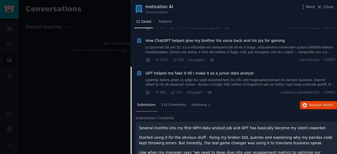
scroll to position [267, 0]
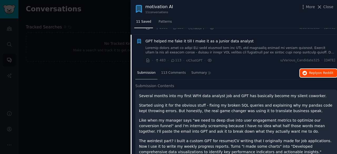
click at [317, 71] on span "Reply on Reddit" at bounding box center [321, 73] width 24 height 5
drag, startPoint x: 201, startPoint y: 33, endPoint x: 246, endPoint y: 44, distance: 47.0
click at [201, 38] on span "GPT helped me fake it till I make it as a junior data analyst" at bounding box center [200, 41] width 108 height 6
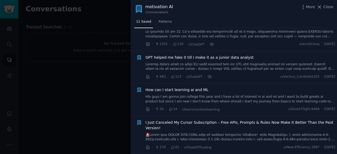
scroll to position [239, 0]
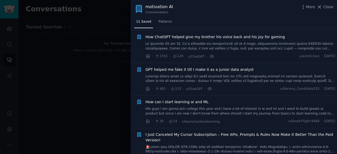
click at [188, 99] on span "How can I start learning ai and ML" at bounding box center [177, 102] width 63 height 6
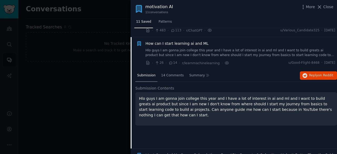
scroll to position [300, 0]
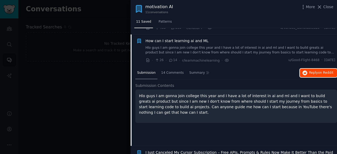
click at [317, 71] on span "Reply on Reddit" at bounding box center [321, 73] width 24 height 5
click at [186, 38] on span "How can I start learning ai and ML" at bounding box center [177, 41] width 63 height 6
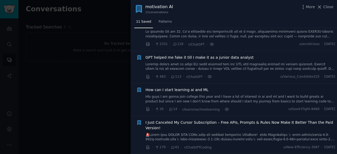
scroll to position [239, 0]
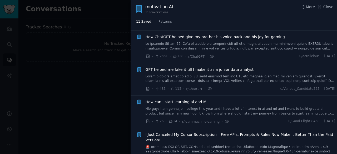
click at [193, 132] on span "I Just Canceled My Cursor Subscription – Free APIs, Prompts & Rules Now Make It…" at bounding box center [241, 137] width 190 height 11
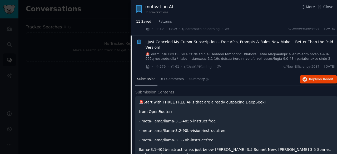
scroll to position [332, 0]
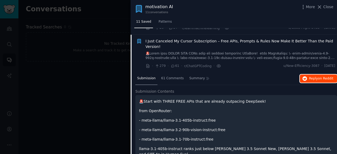
click at [314, 76] on span "Reply on Reddit" at bounding box center [321, 78] width 24 height 5
drag, startPoint x: 182, startPoint y: 35, endPoint x: 130, endPoint y: 96, distance: 80.3
click at [182, 38] on span "I Just Canceled My Cursor Subscription – Free APIs, Prompts & Rules Now Make It…" at bounding box center [241, 43] width 190 height 11
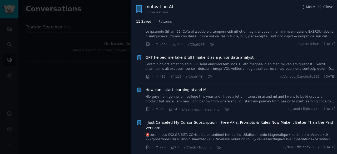
scroll to position [239, 0]
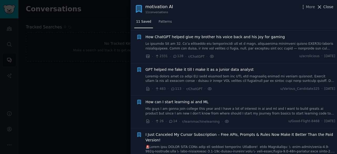
click at [321, 6] on icon at bounding box center [319, 7] width 3 height 3
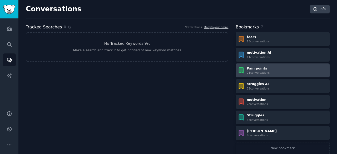
click at [256, 70] on div "Pain points" at bounding box center [258, 68] width 23 height 5
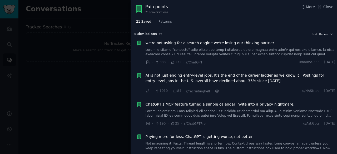
click at [212, 42] on span "we're not asking for a search engine we're losing our thinking partner" at bounding box center [210, 43] width 129 height 6
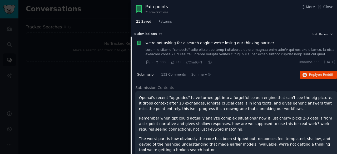
scroll to position [8, 0]
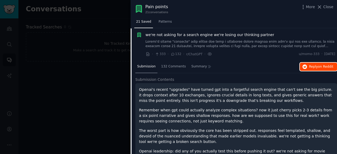
click at [318, 65] on span "on Reddit" at bounding box center [325, 67] width 15 height 4
click at [196, 35] on span "we're not asking for a search engine we're losing our thinking partner" at bounding box center [210, 35] width 129 height 6
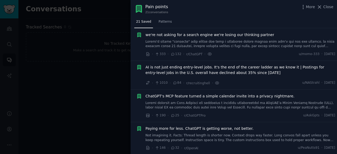
click at [198, 67] on span "AI is not just ending entry-level jobs. It's the end of the career ladder as we…" at bounding box center [241, 69] width 190 height 11
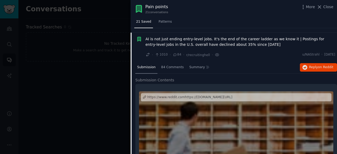
scroll to position [41, 0]
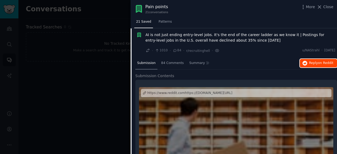
click at [307, 62] on button "Reply on Reddit" at bounding box center [318, 63] width 37 height 8
click at [183, 34] on span "AI is not just ending entry-level jobs. It's the end of the career ladder as we…" at bounding box center [241, 37] width 190 height 11
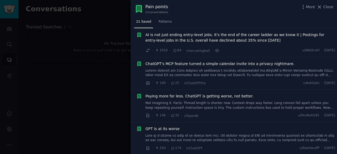
click at [199, 62] on span "ChatGPT's MCP feature turned a simple calendar invite into a privacy nightmare." at bounding box center [220, 64] width 149 height 6
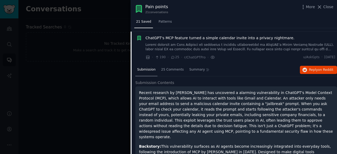
scroll to position [69, 0]
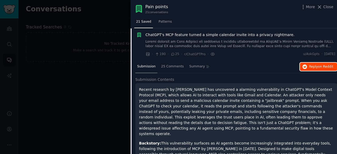
click at [315, 68] on span "Reply on Reddit" at bounding box center [321, 66] width 24 height 5
click at [223, 36] on span "ChatGPT's MCP feature turned a simple calendar invite into a privacy nightmare." at bounding box center [220, 35] width 149 height 6
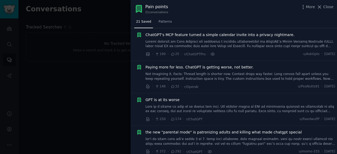
click at [222, 68] on span "Paying more for less. ChatGPT is getting worse, not better." at bounding box center [200, 67] width 108 height 6
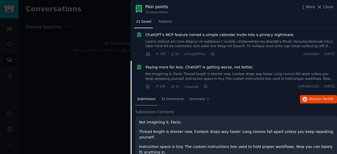
scroll to position [102, 0]
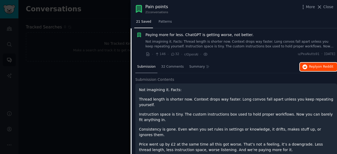
click at [317, 66] on span "Reply on Reddit" at bounding box center [321, 66] width 24 height 5
click at [206, 33] on span "Paying more for less. ChatGPT is getting worse, not better." at bounding box center [200, 35] width 108 height 6
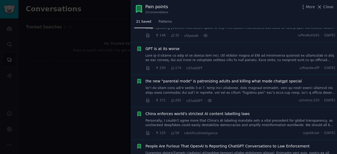
scroll to position [128, 0]
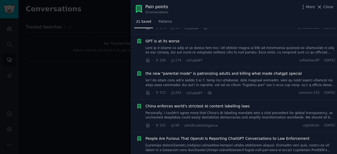
click at [158, 41] on span "GPT is at its worse" at bounding box center [163, 41] width 34 height 6
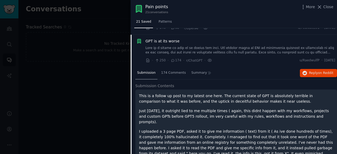
scroll to position [134, 0]
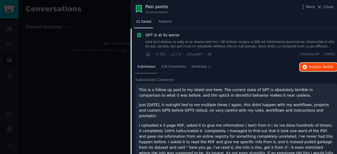
click at [321, 67] on span "on Reddit" at bounding box center [325, 67] width 15 height 4
drag, startPoint x: 159, startPoint y: 34, endPoint x: 232, endPoint y: 82, distance: 87.2
click at [159, 34] on span "GPT is at its worse" at bounding box center [163, 35] width 34 height 6
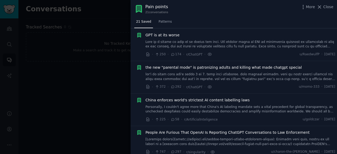
scroll to position [161, 0]
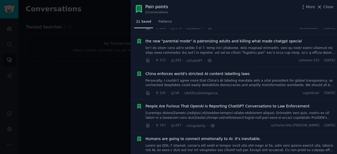
click at [198, 41] on span "the new "parental mode" is patronizing adults and killing what made chatgpt spe…" at bounding box center [224, 41] width 156 height 6
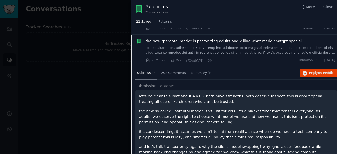
scroll to position [167, 0]
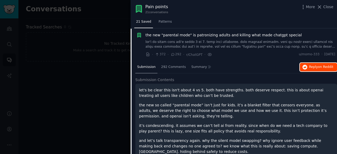
click at [309, 66] on span "Reply on Reddit" at bounding box center [321, 67] width 24 height 5
click at [205, 36] on span "the new "parental mode" is patronizing adults and killing what made chatgpt spe…" at bounding box center [224, 35] width 156 height 6
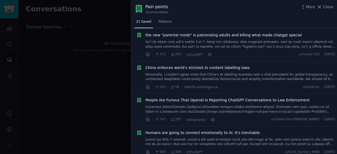
click at [189, 67] on span "China enforces world's strictest AI content labelling laws" at bounding box center [198, 68] width 104 height 6
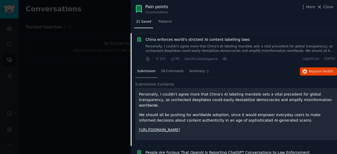
scroll to position [199, 0]
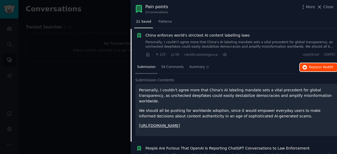
click at [329, 68] on span "on Reddit" at bounding box center [325, 67] width 15 height 4
click at [196, 34] on span "China enforces world's strictest AI content labelling laws" at bounding box center [198, 36] width 104 height 6
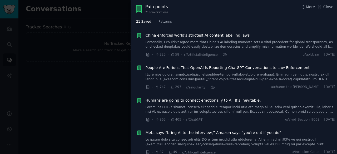
click at [197, 67] on span "People Are Furious That OpenAI Is Reporting ChatGPT Conversations to Law Enforc…" at bounding box center [228, 68] width 164 height 6
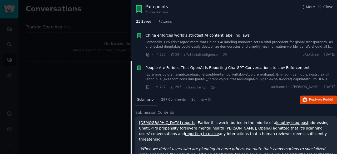
scroll to position [232, 0]
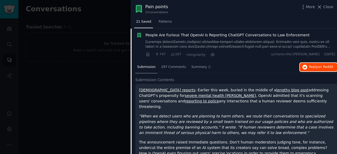
click at [316, 66] on span "Reply on Reddit" at bounding box center [321, 67] width 24 height 5
drag, startPoint x: 186, startPoint y: 35, endPoint x: 199, endPoint y: 34, distance: 14.0
click at [186, 35] on span "People Are Furious That OpenAI Is Reporting ChatGPT Conversations to Law Enforc…" at bounding box center [228, 35] width 164 height 6
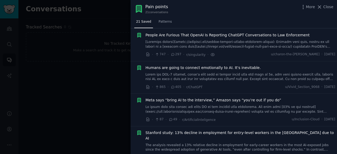
click at [196, 67] on span "Humans are going to connect emotionally to AI. It's inevitable." at bounding box center [203, 68] width 115 height 6
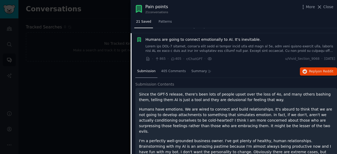
scroll to position [264, 0]
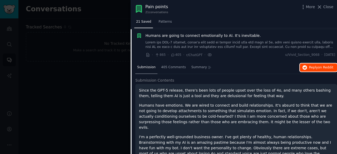
click at [309, 65] on span "Reply on Reddit" at bounding box center [321, 67] width 24 height 5
click at [186, 34] on span "Humans are going to connect emotionally to AI. It's inevitable." at bounding box center [203, 36] width 115 height 6
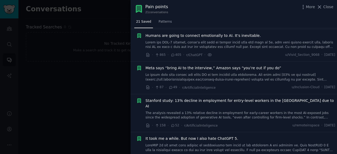
click at [192, 67] on span "Meta says “bring AI to the interview,” Amazon says “you’re out if you do”" at bounding box center [214, 68] width 136 height 6
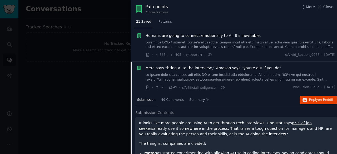
scroll to position [296, 0]
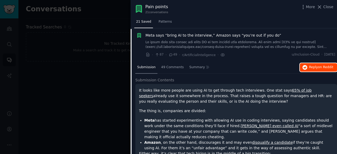
click at [315, 66] on span "Reply on Reddit" at bounding box center [321, 67] width 24 height 5
click at [196, 36] on span "Meta says “bring AI to the interview,” Amazon says “you’re out if you do”" at bounding box center [214, 36] width 136 height 6
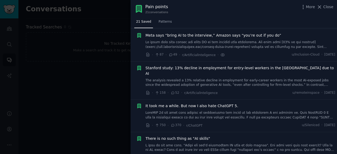
click at [189, 69] on span "Stanford study: 13% decline in employment for entry-level workers in the US due…" at bounding box center [241, 70] width 190 height 11
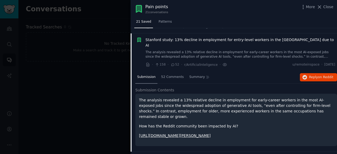
scroll to position [329, 0]
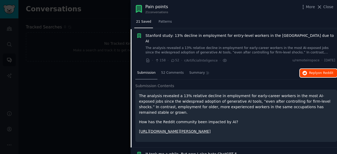
click at [322, 71] on span "on Reddit" at bounding box center [325, 73] width 15 height 4
drag, startPoint x: 192, startPoint y: 33, endPoint x: 194, endPoint y: 34, distance: 3.1
click at [192, 33] on span "Stanford study: 13% decline in employment for entry-level workers in the US due…" at bounding box center [241, 38] width 190 height 11
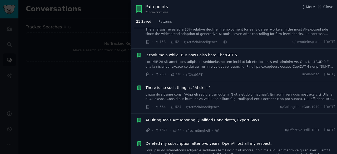
scroll to position [355, 0]
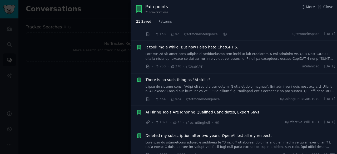
click at [205, 44] on span "It took me a while. But now I also hate ChatGPT 5." at bounding box center [192, 47] width 93 height 6
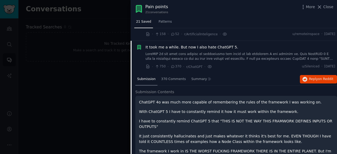
scroll to position [361, 0]
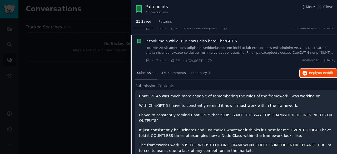
click at [315, 71] on span "Reply on Reddit" at bounding box center [321, 73] width 24 height 5
drag, startPoint x: 179, startPoint y: 36, endPoint x: 182, endPoint y: 34, distance: 2.8
click at [179, 38] on span "It took me a while. But now I also hate ChatGPT 5." at bounding box center [192, 41] width 93 height 6
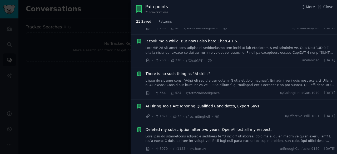
click at [184, 71] on span "There is no such thing as "AI skills"" at bounding box center [178, 74] width 64 height 6
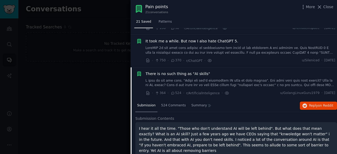
scroll to position [393, 0]
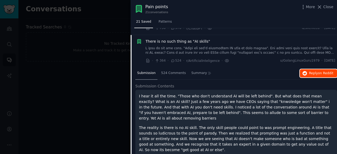
click at [317, 71] on span "Reply on Reddit" at bounding box center [321, 73] width 24 height 5
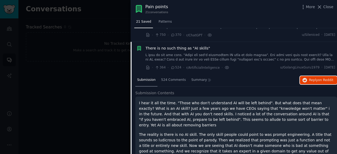
scroll to position [380, 0]
